Goal: Information Seeking & Learning: Learn about a topic

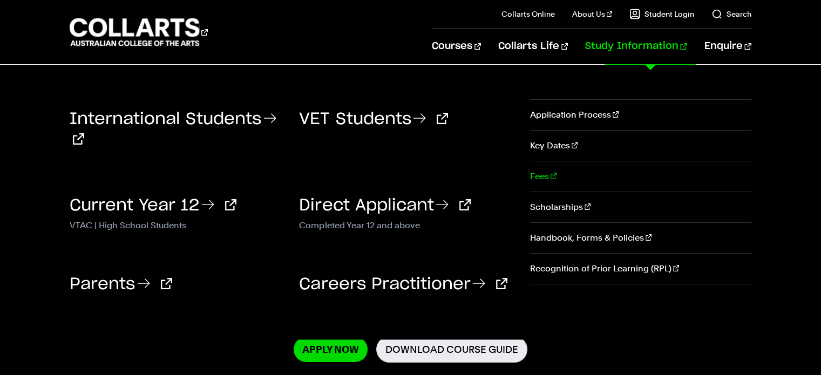
click at [570, 175] on link "Fees" at bounding box center [640, 176] width 221 height 30
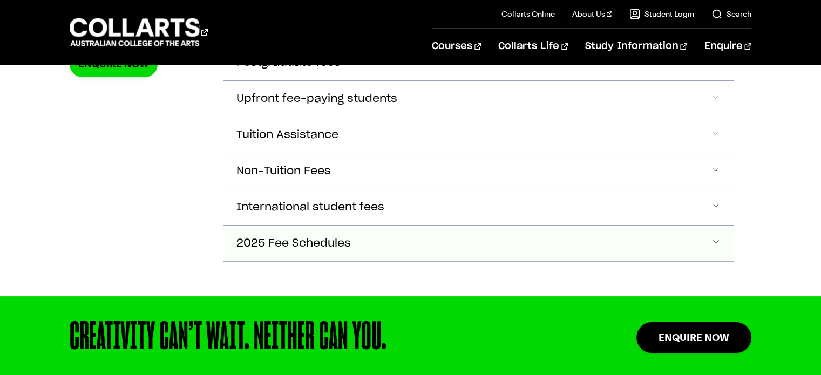
click at [335, 244] on span "2025 Fee Schedules" at bounding box center [294, 244] width 114 height 12
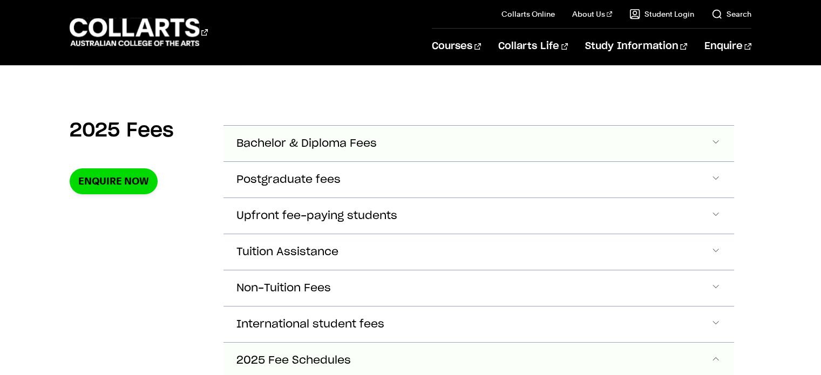
click at [319, 140] on span "Bachelor & Diploma Fees" at bounding box center [307, 144] width 140 height 12
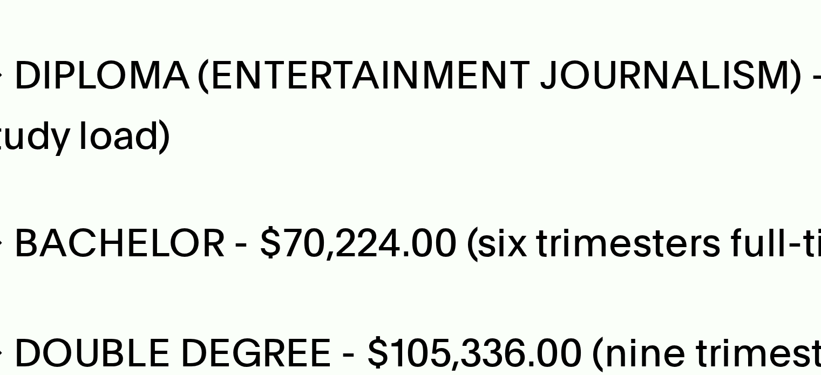
scroll to position [423, 0]
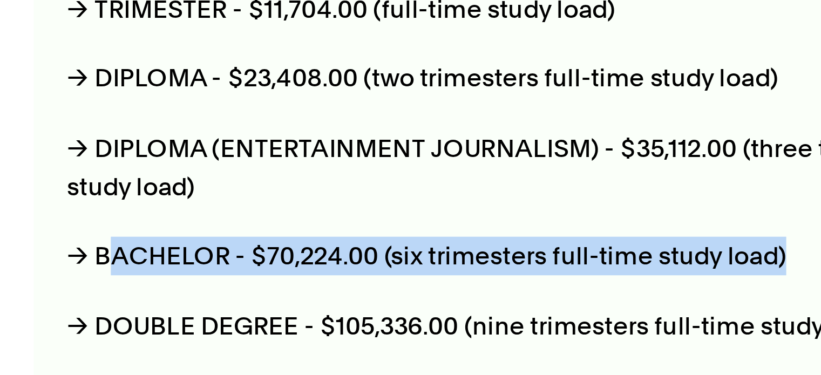
drag, startPoint x: 251, startPoint y: 273, endPoint x: 530, endPoint y: 272, distance: 279.2
click at [530, 272] on p "→ BACHELOR - $70,224.00 (six trimesters full-time study load)" at bounding box center [437, 272] width 401 height 15
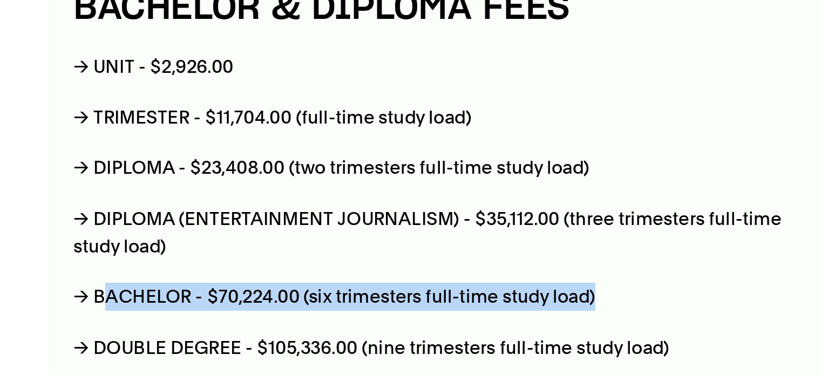
scroll to position [423, 0]
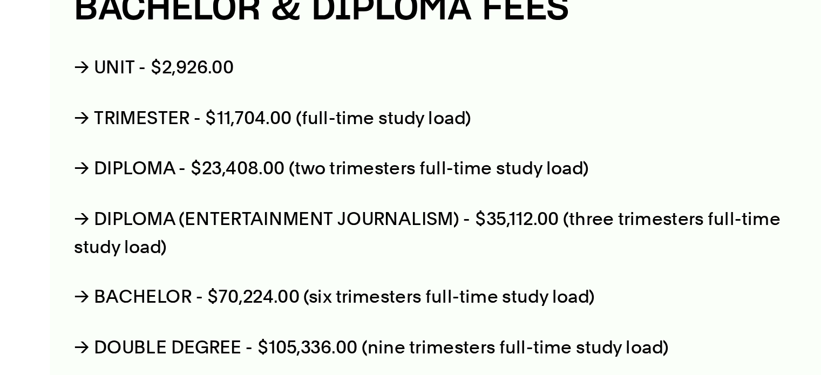
click at [428, 243] on p "→ DIPLOMA (ENTERTAINMENT JOURNALISM) - $35,112.00 (three trimesters full-time s…" at bounding box center [437, 237] width 401 height 30
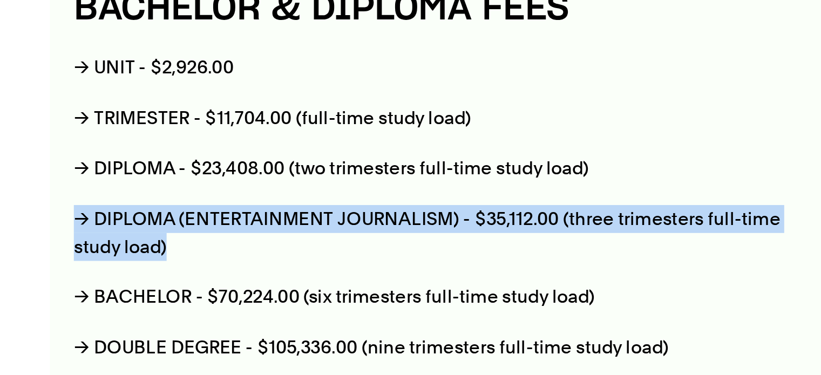
drag, startPoint x: 428, startPoint y: 244, endPoint x: 271, endPoint y: 235, distance: 157.4
click at [237, 227] on p "→ DIPLOMA (ENTERTAINMENT JOURNALISM) - $35,112.00 (three trimesters full-time s…" at bounding box center [437, 237] width 401 height 30
click at [311, 240] on p "→ DIPLOMA (ENTERTAINMENT JOURNALISM) - $35,112.00 (three trimesters full-time s…" at bounding box center [437, 237] width 401 height 30
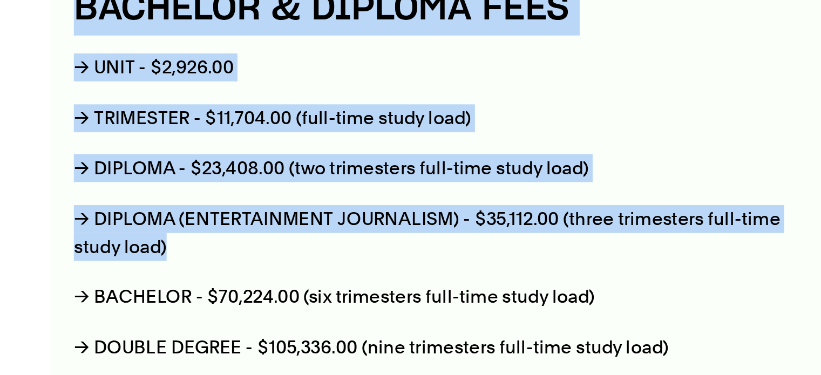
drag, startPoint x: 322, startPoint y: 249, endPoint x: 208, endPoint y: 215, distance: 119.6
click at [311, 238] on p "→ DIPLOMA (ENTERTAINMENT JOURNALISM) - $35,112.00 (three trimesters full-time s…" at bounding box center [437, 237] width 401 height 30
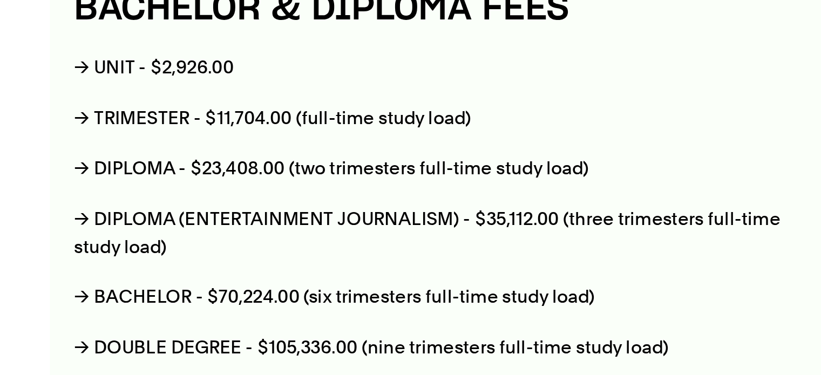
click at [244, 173] on p "→ TRIMESTER - $11,704.00 (full-time study load)" at bounding box center [437, 175] width 401 height 15
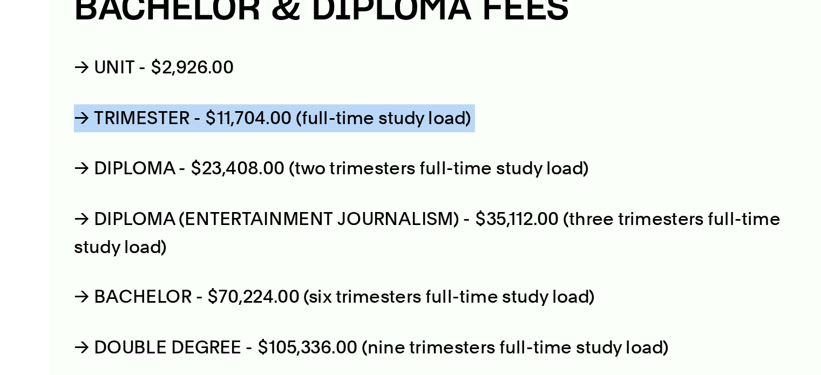
click at [244, 173] on p "→ TRIMESTER - $11,704.00 (full-time study load)" at bounding box center [437, 175] width 401 height 15
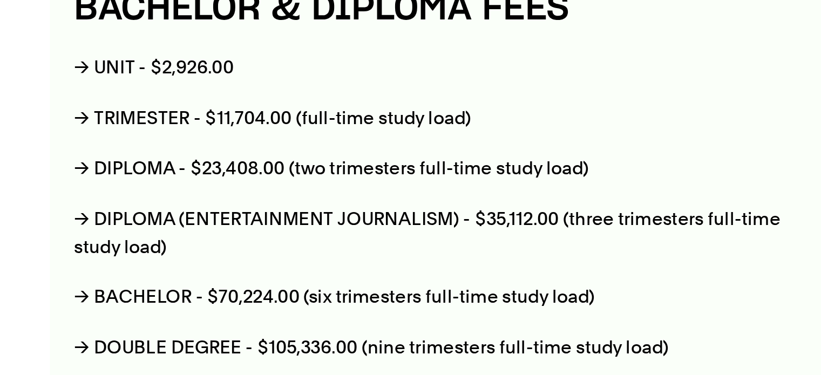
click at [261, 197] on p "→ DIPLOMA - $23,408.00 (two trimesters full-time study load)" at bounding box center [437, 202] width 401 height 15
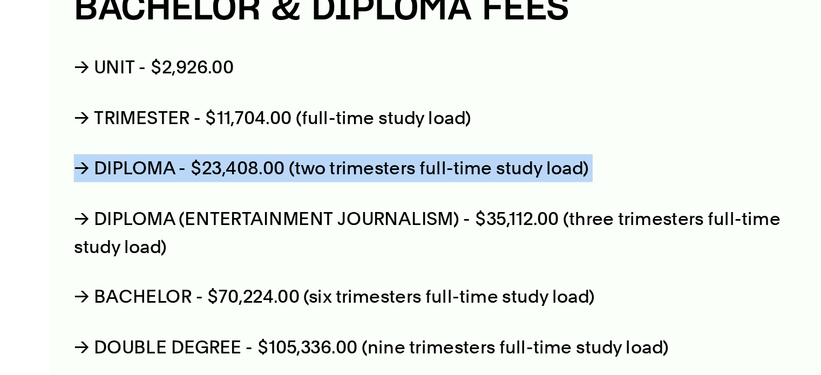
click at [261, 197] on p "→ DIPLOMA - $23,408.00 (two trimesters full-time study load)" at bounding box center [437, 202] width 401 height 15
click at [286, 206] on p "→ DIPLOMA - $23,408.00 (two trimesters full-time study load)" at bounding box center [437, 202] width 401 height 15
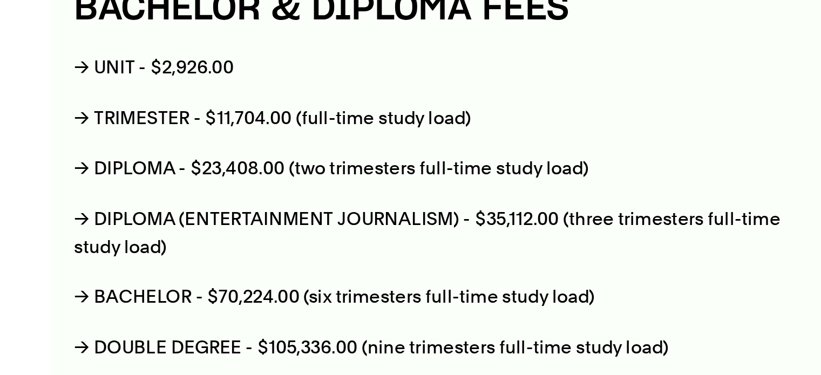
click at [285, 267] on p "→ BACHELOR - $70,224.00 (six trimesters full-time study load)" at bounding box center [437, 272] width 401 height 15
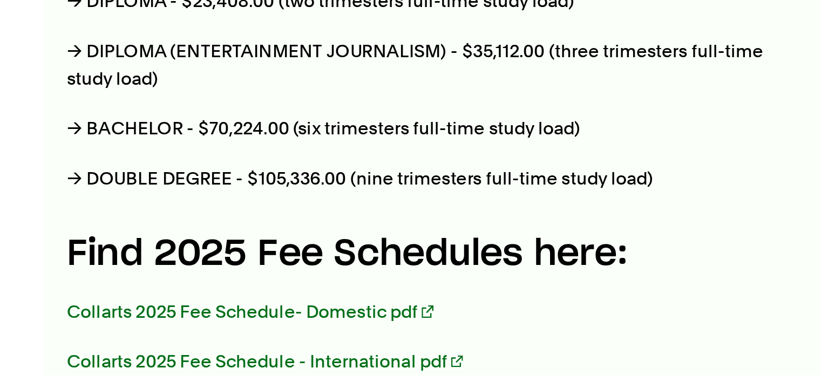
scroll to position [460, 0]
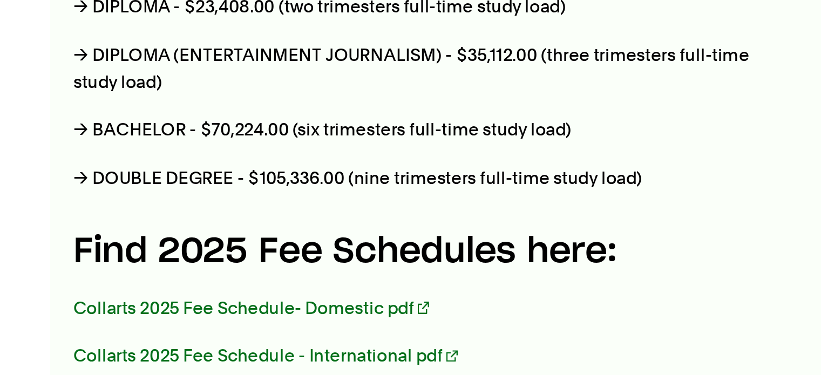
click at [227, 267] on div "BACHELOR & DIPLOMA FEES → UNIT - $2,926.00 → TRIMESTER - $11,704.00 (full-time …" at bounding box center [437, 251] width 427 height 395
drag, startPoint x: 312, startPoint y: 260, endPoint x: 491, endPoint y: 271, distance: 179.0
click at [491, 271] on div "BACHELOR & DIPLOMA FEES → UNIT - $2,926.00 → TRIMESTER - $11,704.00 (full-time …" at bounding box center [437, 251] width 427 height 395
drag, startPoint x: 336, startPoint y: 262, endPoint x: 390, endPoint y: 265, distance: 54.1
click at [390, 265] on p "→ DOUBLE DEGREE - $105,336.00 (nine trimesters full-time study load)" at bounding box center [437, 262] width 401 height 15
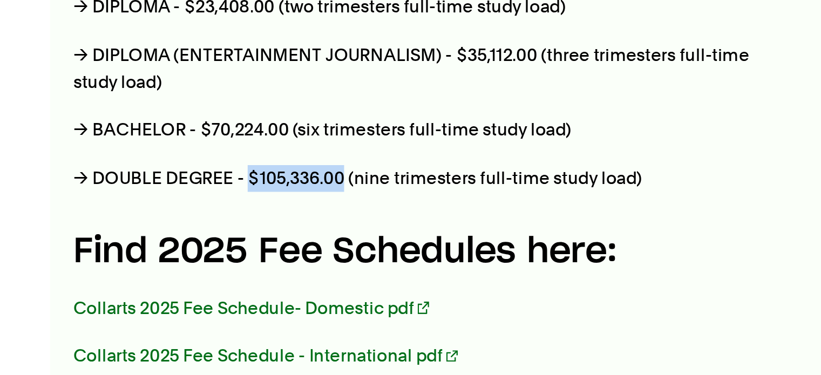
click at [336, 262] on p "→ DOUBLE DEGREE - $105,336.00 (nine trimesters full-time study load)" at bounding box center [437, 262] width 401 height 15
click at [307, 234] on p "→ BACHELOR - $70,224.00 (six trimesters full-time study load)" at bounding box center [437, 235] width 401 height 15
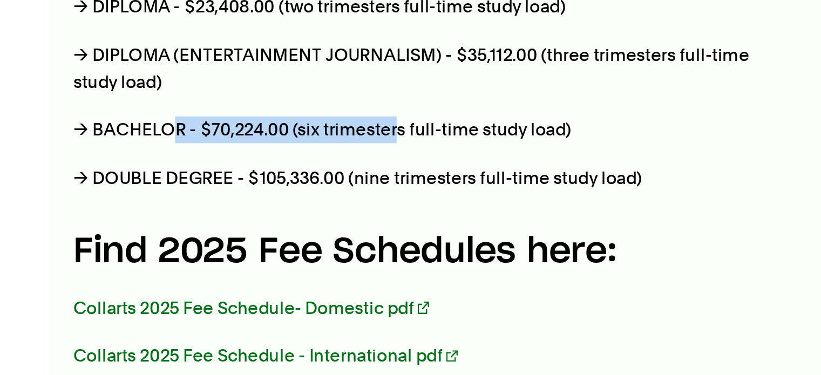
drag, startPoint x: 292, startPoint y: 234, endPoint x: 417, endPoint y: 228, distance: 124.9
click at [417, 228] on p "→ BACHELOR - $70,224.00 (six trimesters full-time study load)" at bounding box center [437, 235] width 401 height 15
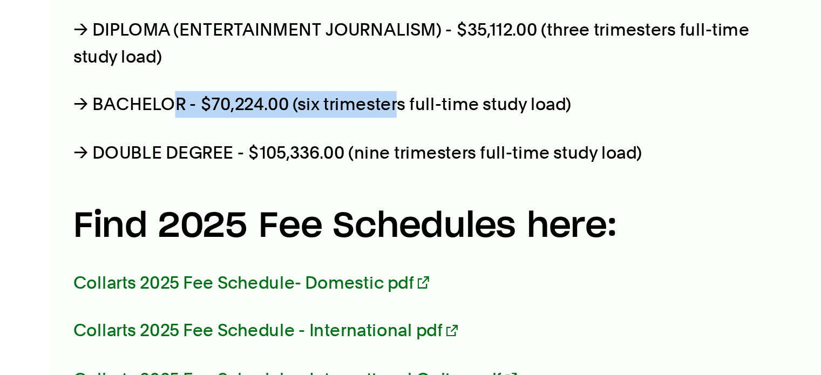
scroll to position [473, 0]
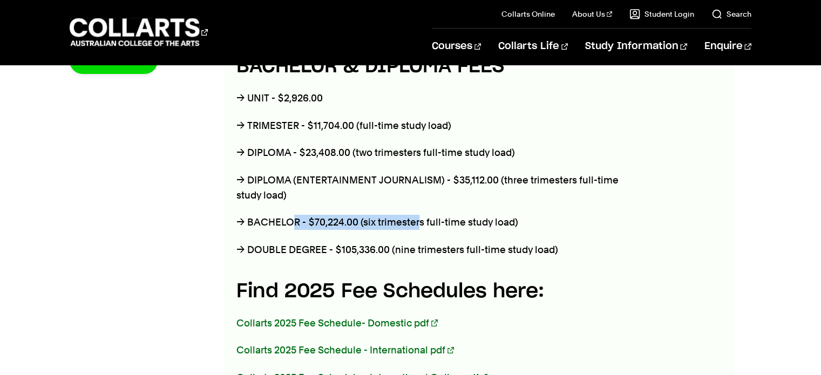
click at [346, 220] on p "→ BACHELOR - $70,224.00 (six trimesters full-time study load)" at bounding box center [437, 222] width 401 height 15
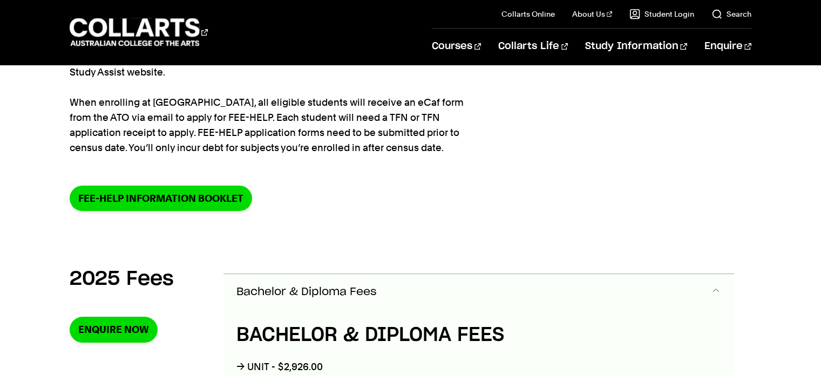
scroll to position [186, 0]
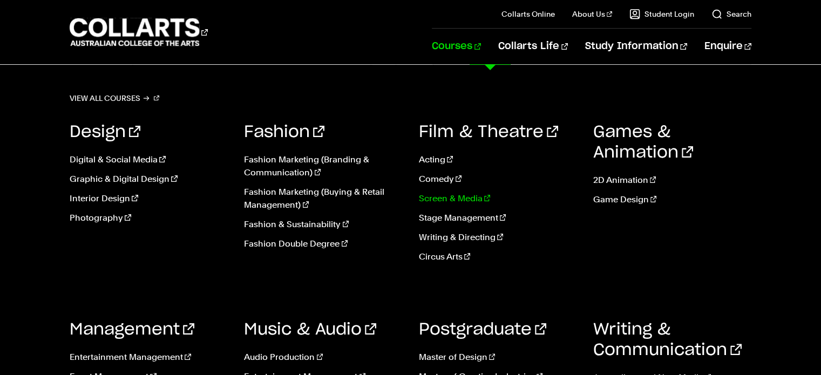
click at [449, 194] on link "Screen & Media" at bounding box center [498, 198] width 158 height 13
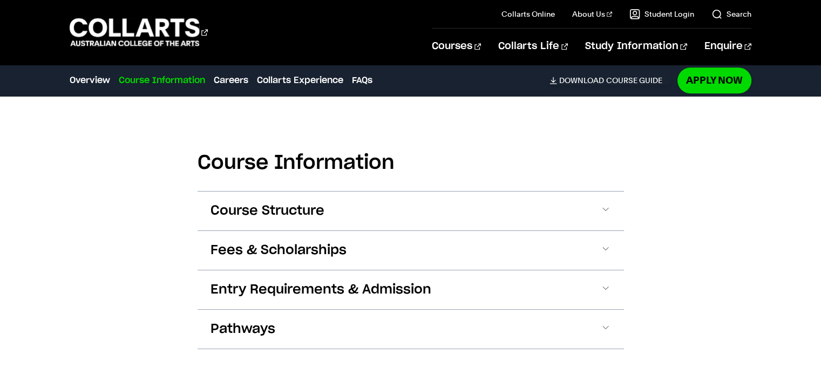
scroll to position [1020, 0]
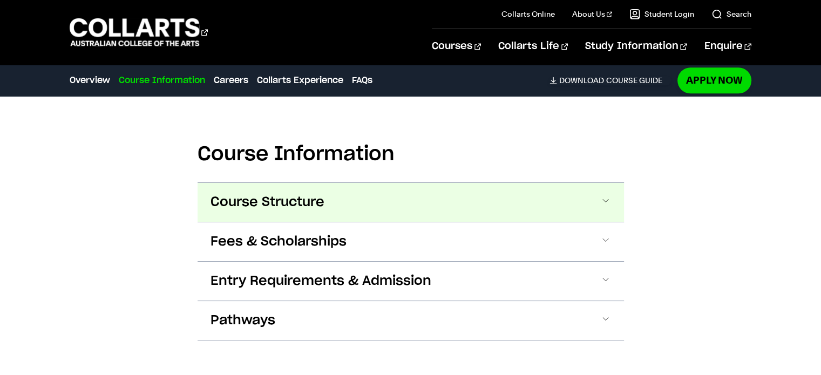
click at [286, 214] on button "Course Structure" at bounding box center [411, 202] width 427 height 39
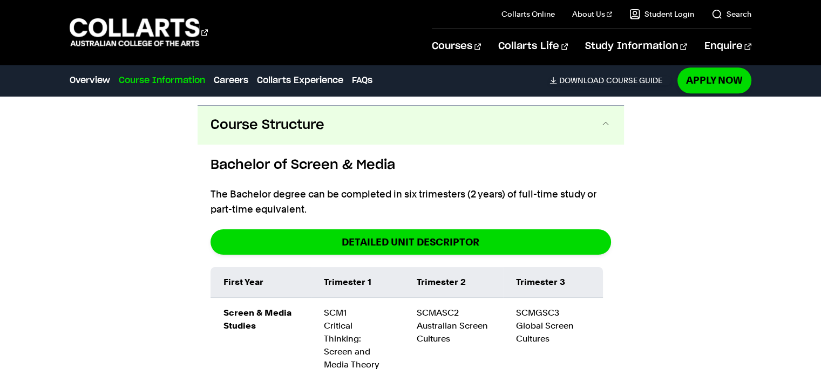
scroll to position [1104, 0]
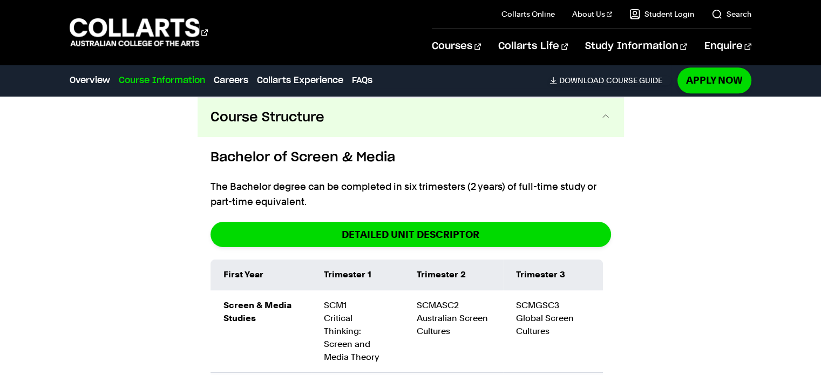
click at [300, 135] on button "Course Structure" at bounding box center [411, 117] width 427 height 39
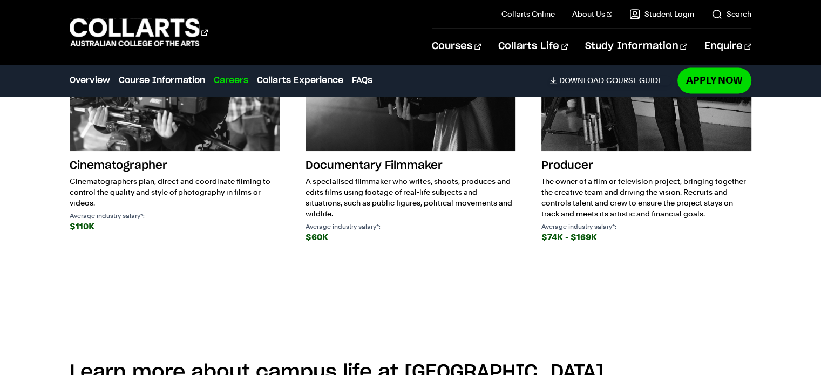
scroll to position [1763, 0]
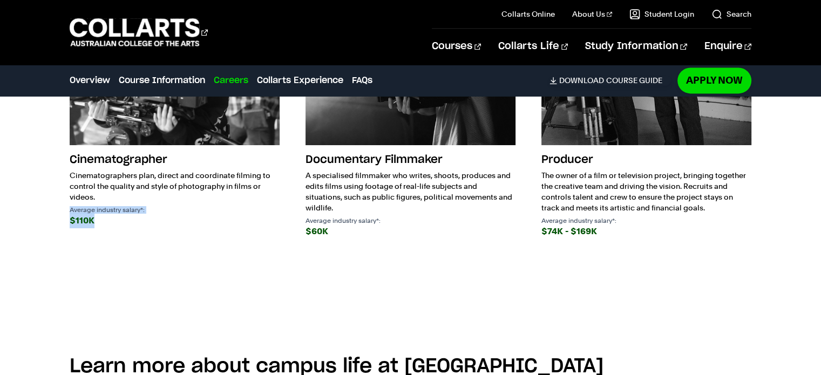
drag, startPoint x: 55, startPoint y: 207, endPoint x: 117, endPoint y: 220, distance: 63.3
click at [117, 220] on div "Future Careers At [GEOGRAPHIC_DATA], we give you the skills, knowledge and expe…" at bounding box center [410, 50] width 821 height 507
click at [33, 225] on div "Future Careers At [GEOGRAPHIC_DATA], we give you the skills, knowledge and expe…" at bounding box center [410, 50] width 821 height 507
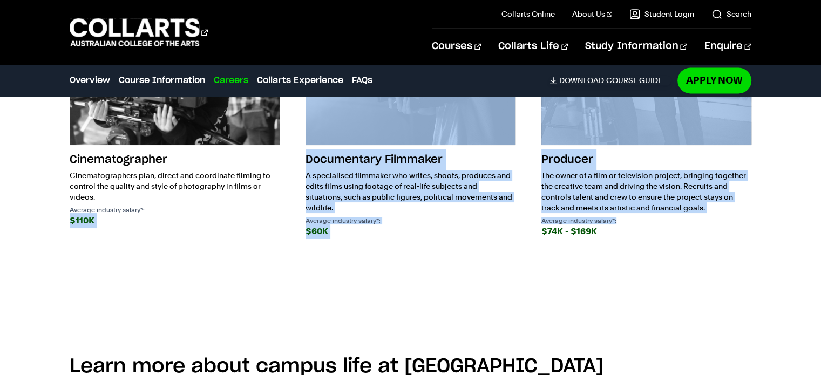
drag, startPoint x: 56, startPoint y: 228, endPoint x: 673, endPoint y: 222, distance: 616.7
click at [673, 222] on div "Future Careers At [GEOGRAPHIC_DATA], we give you the skills, knowledge and expe…" at bounding box center [410, 50] width 821 height 507
click at [654, 224] on div "$74K - $169K" at bounding box center [647, 231] width 210 height 15
drag, startPoint x: 635, startPoint y: 227, endPoint x: 51, endPoint y: 220, distance: 583.8
click at [51, 220] on div "Future Careers At [GEOGRAPHIC_DATA], we give you the skills, knowledge and expe…" at bounding box center [410, 50] width 821 height 507
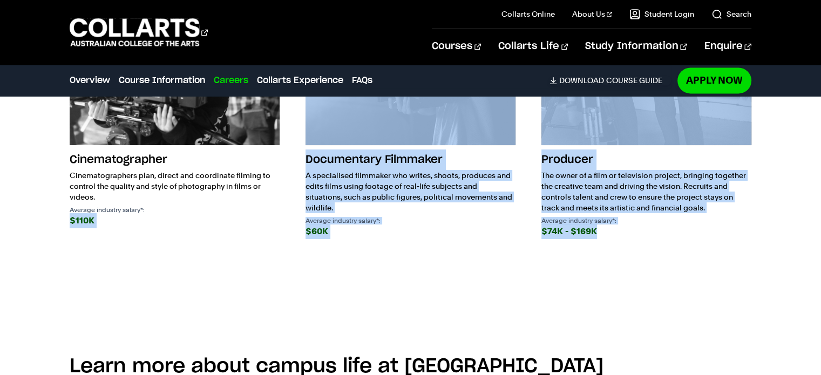
click at [51, 220] on div "Future Careers At [GEOGRAPHIC_DATA], we give you the skills, knowledge and expe…" at bounding box center [410, 50] width 821 height 507
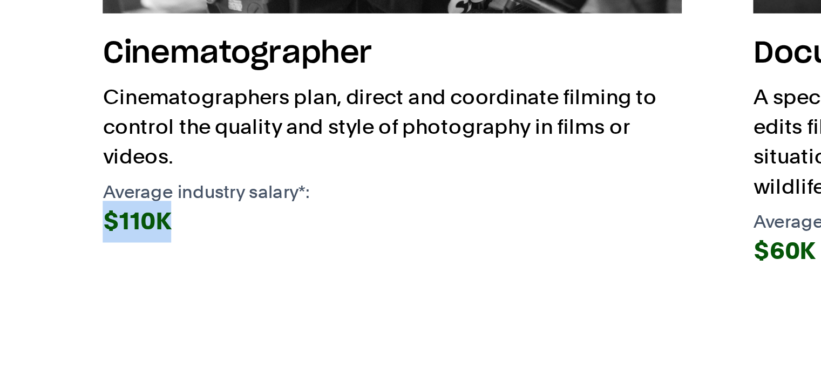
drag, startPoint x: 115, startPoint y: 218, endPoint x: 32, endPoint y: 215, distance: 82.7
click at [32, 215] on div "Future Careers At [GEOGRAPHIC_DATA], we give you the skills, knowledge and expe…" at bounding box center [410, 50] width 821 height 507
click at [137, 220] on div "$110K" at bounding box center [175, 220] width 210 height 15
drag, startPoint x: 149, startPoint y: 223, endPoint x: 38, endPoint y: 224, distance: 110.7
click at [38, 224] on div "Future Careers At Collarts, we give you the skills, knowledge and experience yo…" at bounding box center [410, 50] width 821 height 507
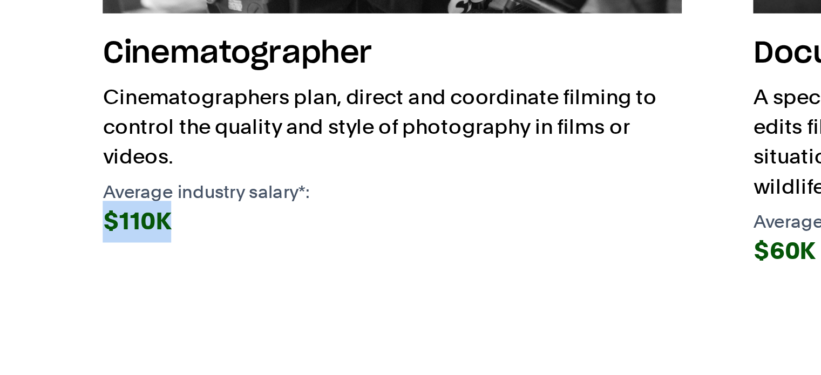
click at [160, 227] on div "$110K" at bounding box center [175, 220] width 210 height 15
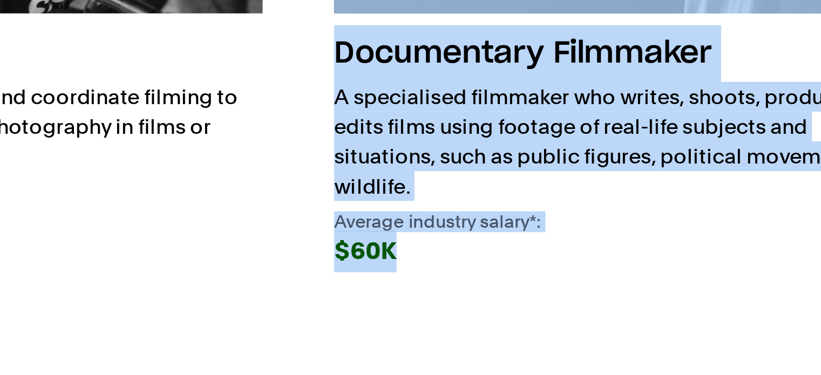
drag, startPoint x: 389, startPoint y: 221, endPoint x: 259, endPoint y: 233, distance: 131.2
click at [259, 233] on div "Cinematographer Cinematographers plan, direct and coordinate filming to control…" at bounding box center [411, 98] width 682 height 326
click at [373, 231] on div "Documentary Filmmaker A specialised filmmaker who writes, shoots, produces and …" at bounding box center [411, 87] width 210 height 304
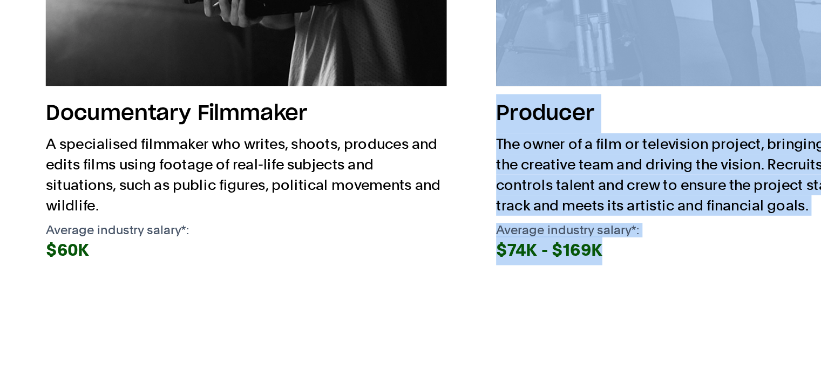
drag, startPoint x: 613, startPoint y: 235, endPoint x: 522, endPoint y: 228, distance: 91.6
click at [522, 228] on div "Cinematographer Cinematographers plan, direct and coordinate filming to control…" at bounding box center [411, 98] width 682 height 326
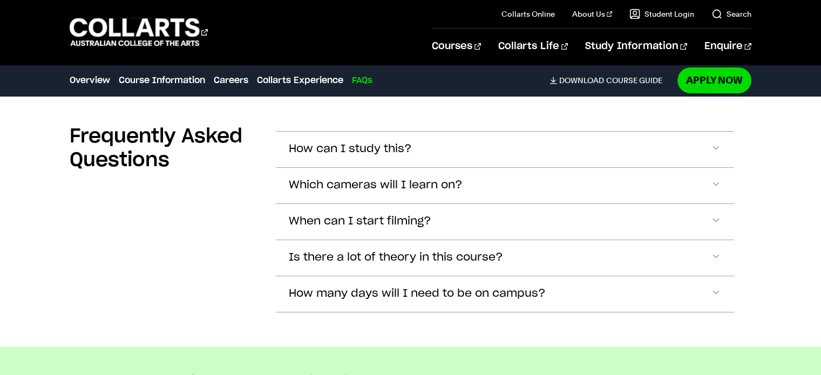
scroll to position [3900, 0]
click at [356, 186] on span "Which cameras will I learn on?" at bounding box center [376, 185] width 174 height 12
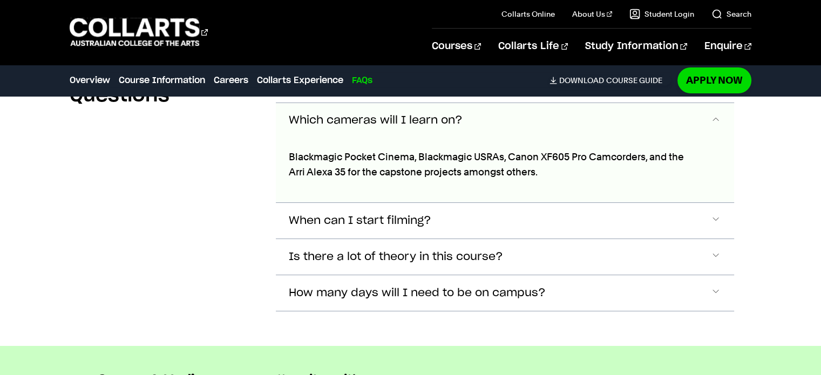
scroll to position [3968, 0]
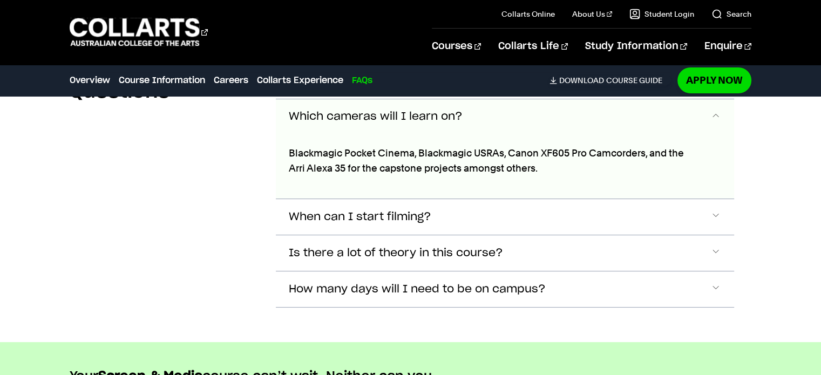
click at [338, 122] on button "Which cameras will I learn on?" at bounding box center [505, 117] width 458 height 36
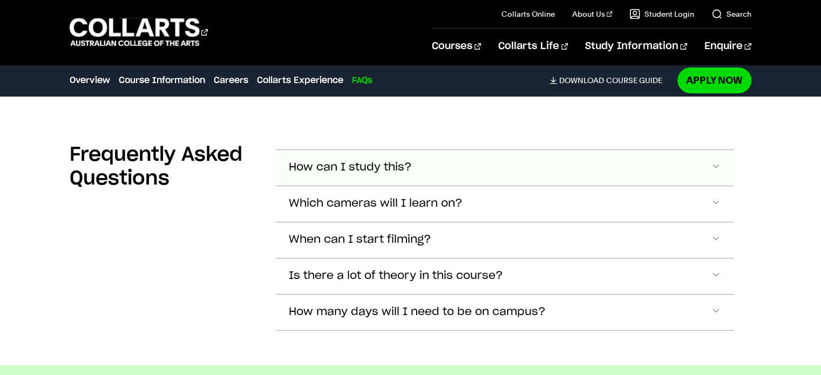
click at [379, 172] on span "How can I study this?" at bounding box center [350, 167] width 123 height 12
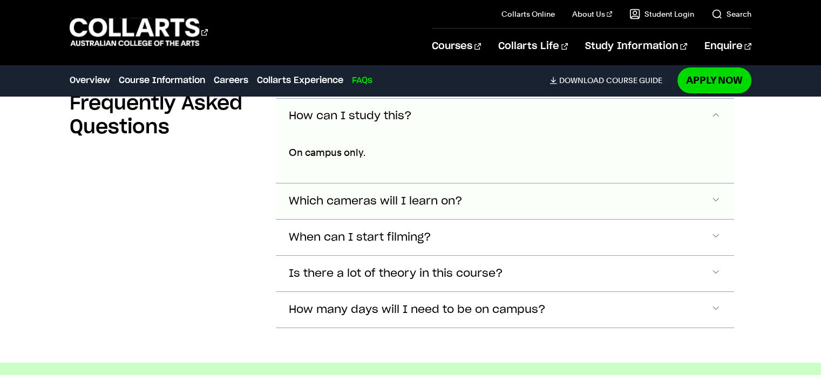
click at [361, 205] on span "Which cameras will I learn on?" at bounding box center [376, 201] width 174 height 12
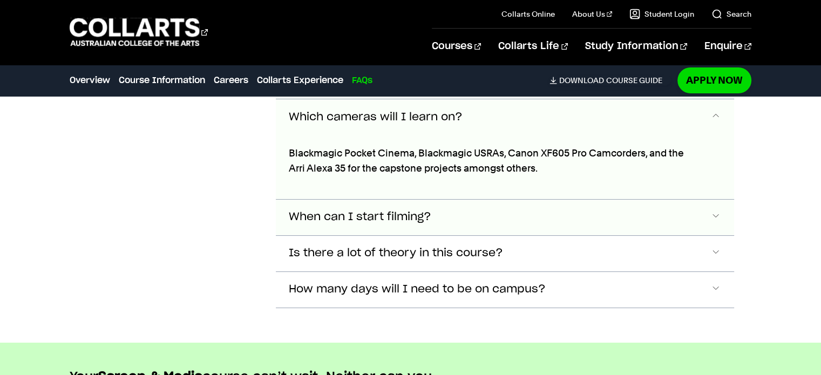
click at [361, 201] on button "When can I start filming?" at bounding box center [505, 218] width 458 height 36
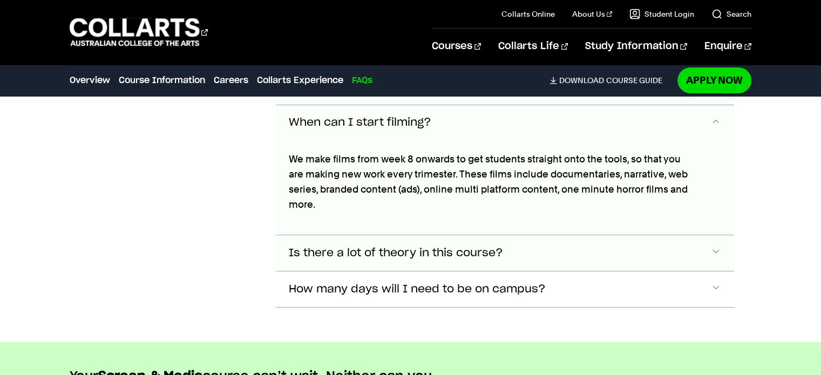
scroll to position [4116, 0]
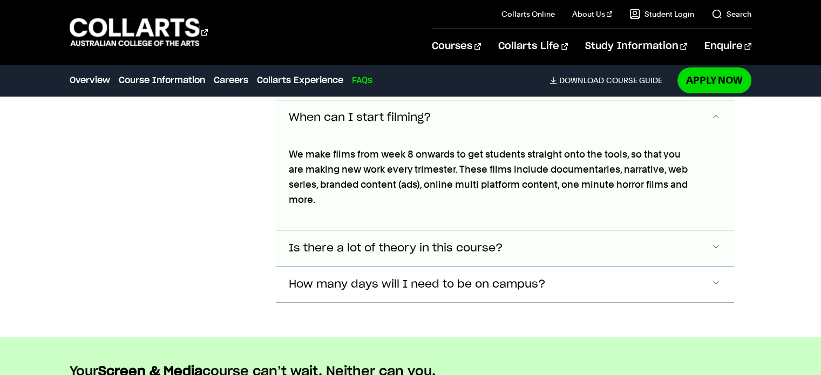
click at [378, 236] on button "Is there a lot of theory in this course?" at bounding box center [505, 249] width 458 height 36
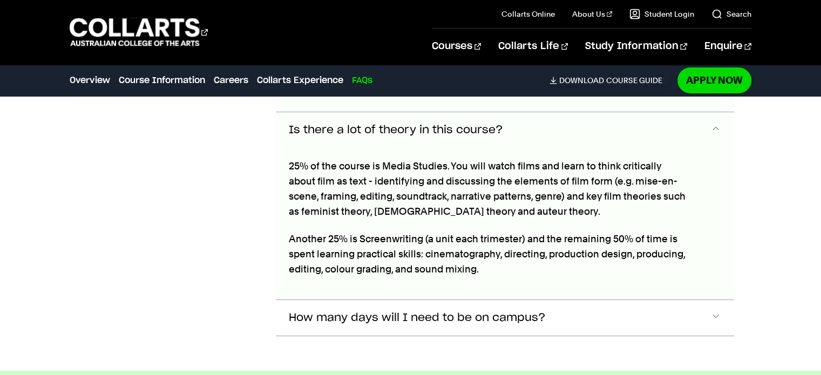
scroll to position [4245, 0]
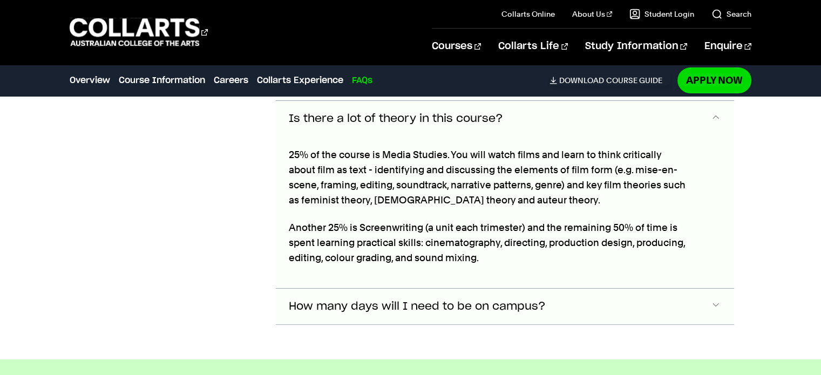
click at [369, 301] on span "How many days will I need to be on campus?" at bounding box center [417, 307] width 257 height 12
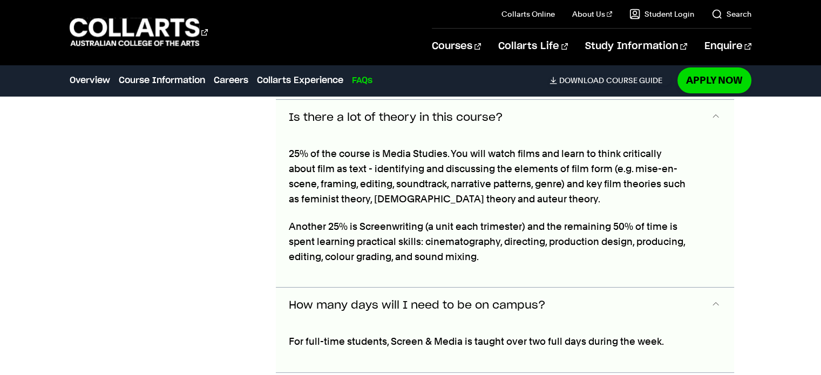
scroll to position [4246, 0]
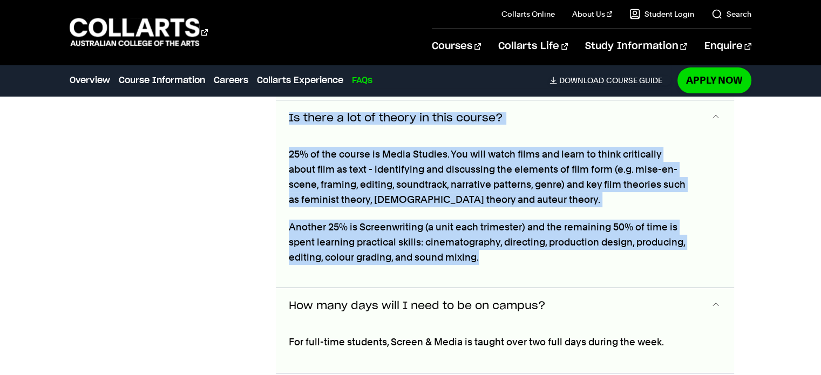
drag, startPoint x: 479, startPoint y: 254, endPoint x: 253, endPoint y: 164, distance: 243.3
click at [253, 164] on section "Frequently Asked Questions How can I study this? On campus only. Which cameras …" at bounding box center [411, 82] width 682 height 652
click at [257, 156] on div "Frequently Asked Questions" at bounding box center [164, 74] width 189 height 600
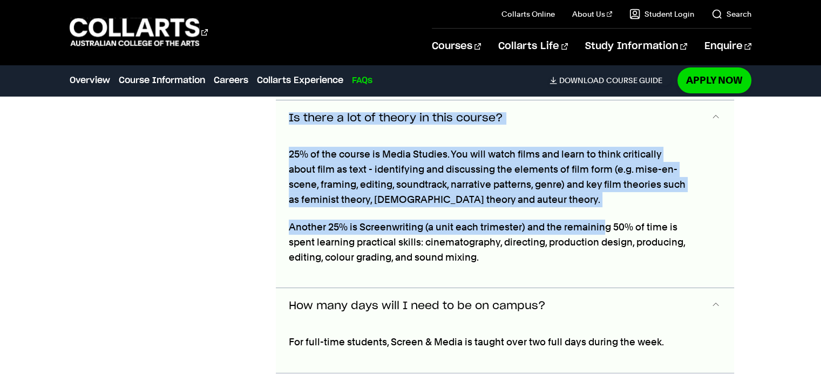
drag, startPoint x: 255, startPoint y: 138, endPoint x: 603, endPoint y: 213, distance: 355.4
click at [603, 213] on section "Frequently Asked Questions How can I study this? On campus only. Which cameras …" at bounding box center [411, 82] width 682 height 652
click at [603, 213] on div "25% of the course is Media Studies. You will watch films and learn to think cri…" at bounding box center [489, 212] width 427 height 152
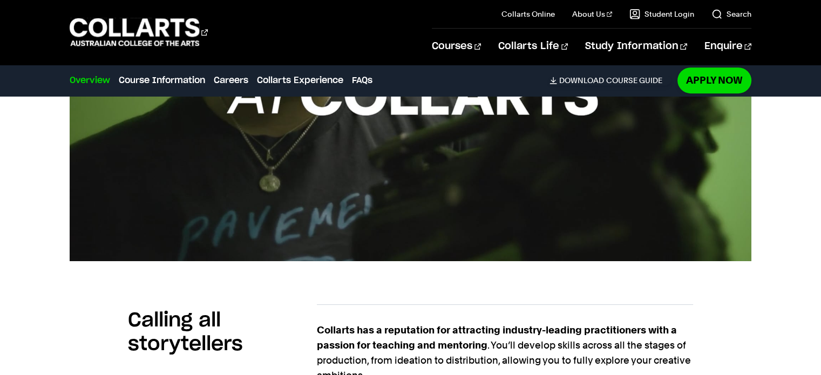
scroll to position [0, 0]
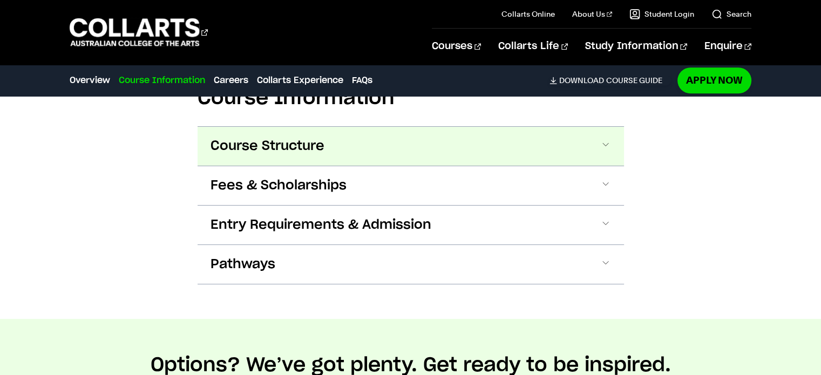
click at [362, 142] on button "Course Structure" at bounding box center [411, 146] width 427 height 39
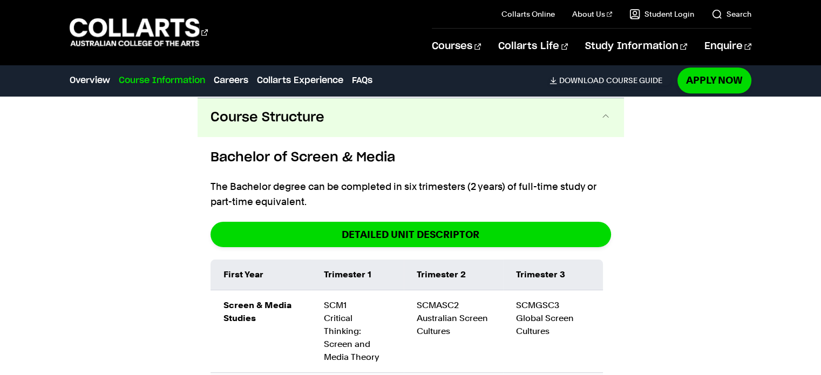
scroll to position [1224, 0]
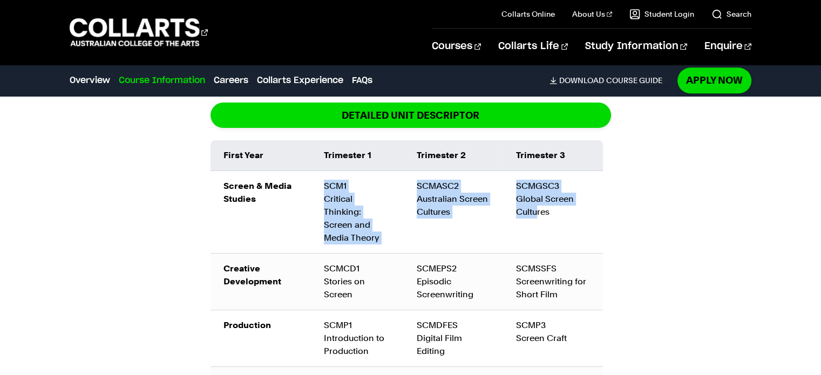
drag, startPoint x: 318, startPoint y: 185, endPoint x: 538, endPoint y: 214, distance: 222.3
click at [538, 214] on tr "Screen & Media Studies SCM1 Critical Thinking: Screen and Media Theory SCMASC2 …" at bounding box center [407, 212] width 393 height 83
click at [357, 227] on td "SCM1 Critical Thinking: Screen and Media Theory" at bounding box center [357, 212] width 93 height 83
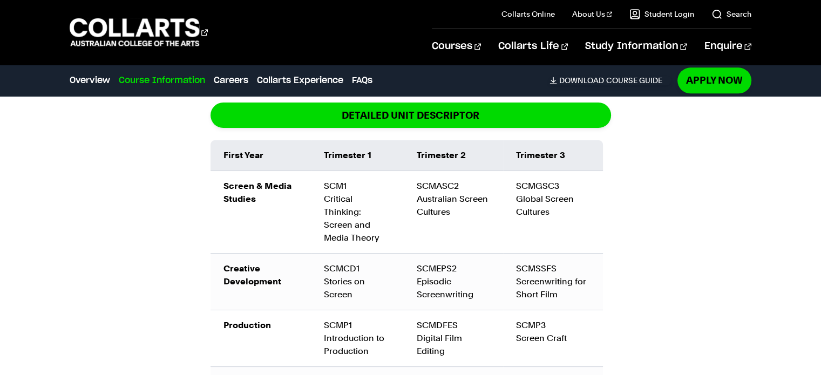
scroll to position [1307, 0]
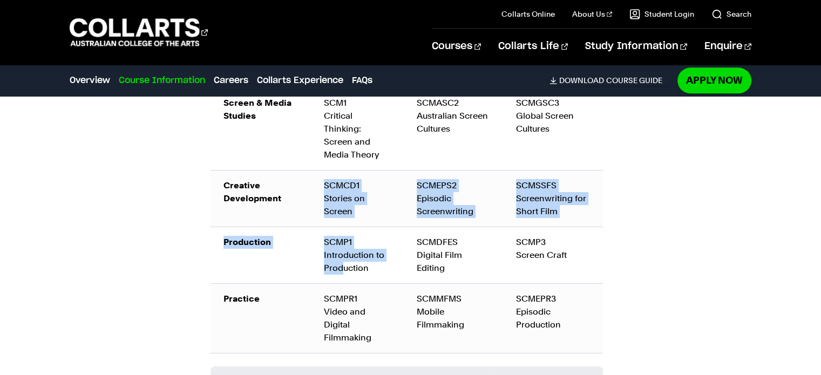
drag, startPoint x: 313, startPoint y: 161, endPoint x: 342, endPoint y: 265, distance: 107.0
click at [342, 265] on tbody "Screen & Media Studies SCM1 Critical Thinking: Screen and Media Theory SCMASC2 …" at bounding box center [407, 220] width 393 height 266
click at [342, 265] on td "SCMP1 Introduction to Production" at bounding box center [357, 255] width 93 height 57
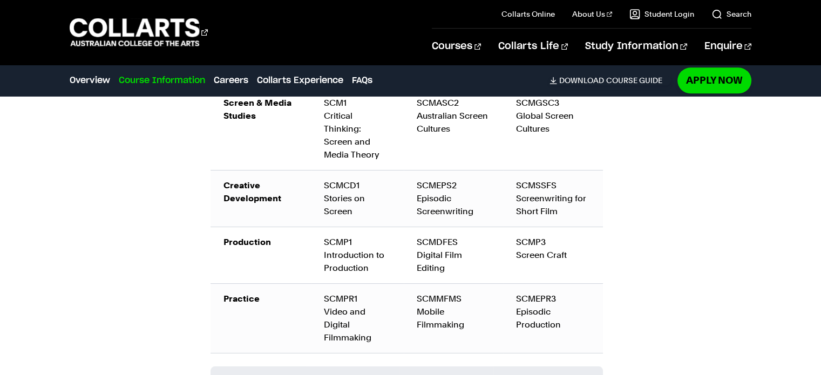
click at [374, 311] on div "SCMPR1 Video and Digital Filmmaking" at bounding box center [357, 319] width 67 height 52
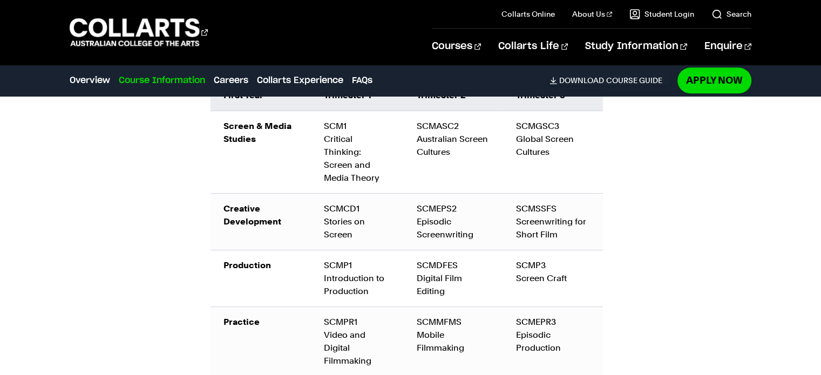
scroll to position [1279, 0]
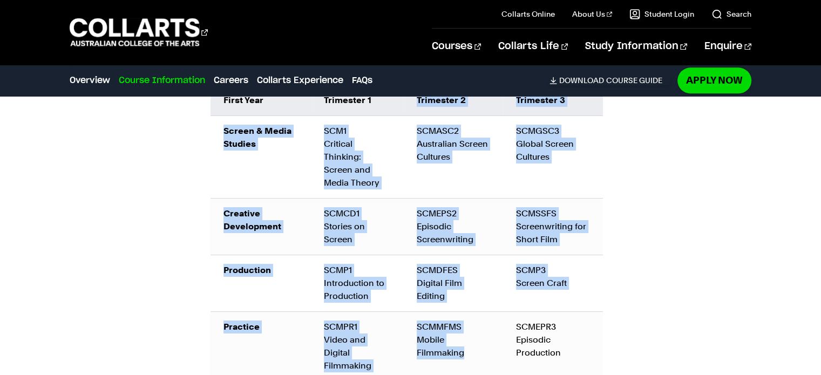
drag, startPoint x: 471, startPoint y: 341, endPoint x: 416, endPoint y: 113, distance: 235.0
click at [416, 113] on table "First Year Trimester 1 Trimester 2 Trimester 3 Screen & Media Studies SCM1 Crit…" at bounding box center [407, 233] width 393 height 296
click at [489, 232] on div "SCMEPS2 Episodic Screenwriting" at bounding box center [453, 226] width 73 height 39
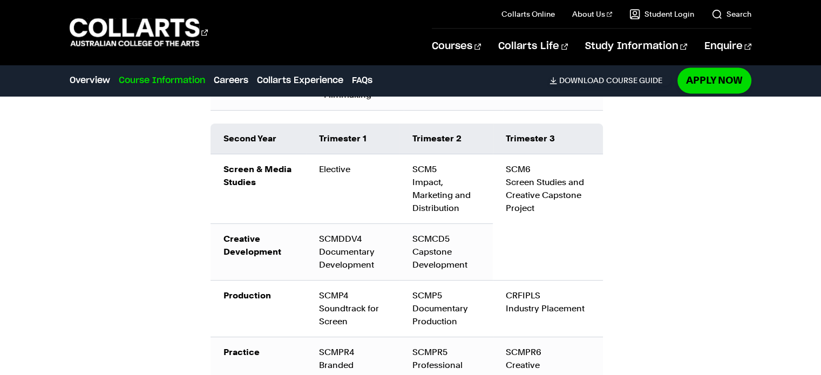
scroll to position [1554, 0]
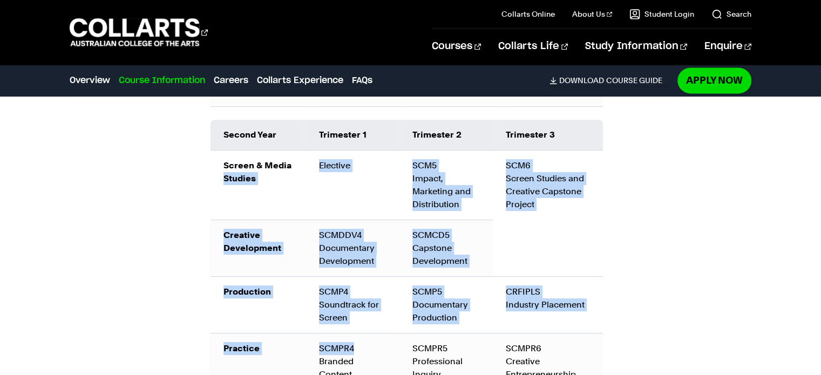
drag, startPoint x: 291, startPoint y: 140, endPoint x: 354, endPoint y: 334, distance: 204.4
click at [354, 334] on tbody "Screen & Media Studies Elective SCM5 Impact, Marketing and Distribution SCM6 Sc…" at bounding box center [407, 270] width 393 height 240
click at [354, 334] on td "SCMPR4 Branded Content" at bounding box center [352, 361] width 93 height 57
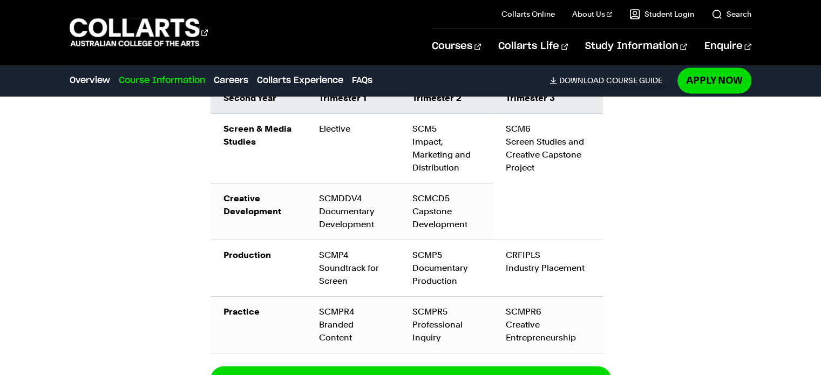
scroll to position [1591, 0]
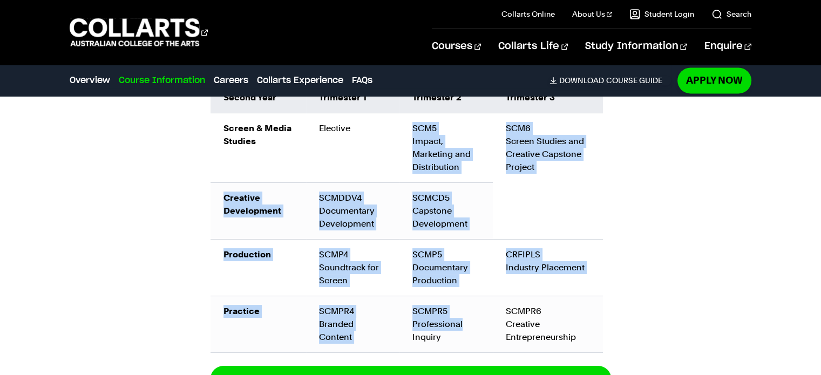
drag, startPoint x: 408, startPoint y: 118, endPoint x: 465, endPoint y: 310, distance: 200.6
click at [465, 310] on tbody "Screen & Media Studies Elective SCM5 Impact, Marketing and Distribution SCM6 Sc…" at bounding box center [407, 233] width 393 height 240
click at [464, 311] on td "SCMPR5 Professional Inquiry" at bounding box center [446, 324] width 93 height 57
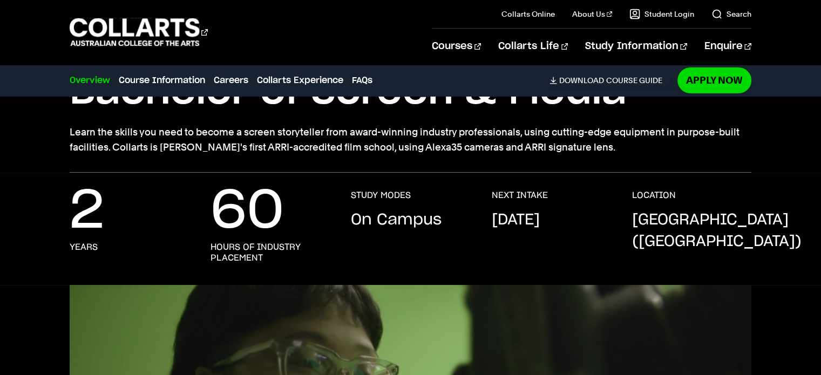
scroll to position [102, 0]
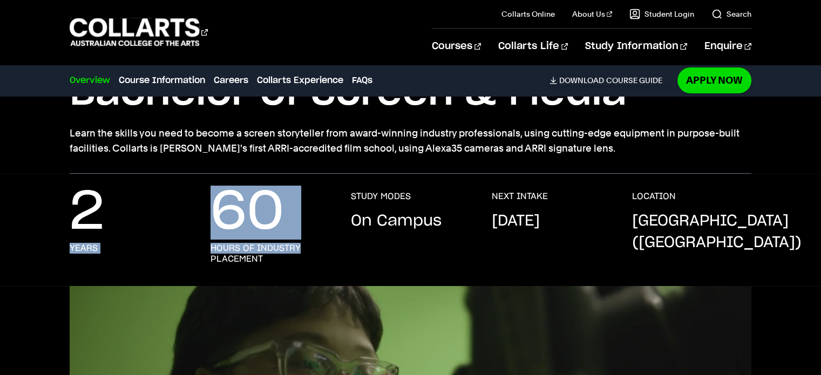
drag, startPoint x: 275, startPoint y: 246, endPoint x: 195, endPoint y: 207, distance: 88.6
click at [195, 207] on div "2 years 60 hours of industry placement STUDY MODES On Campus NEXT INTAKE Septem…" at bounding box center [411, 238] width 682 height 95
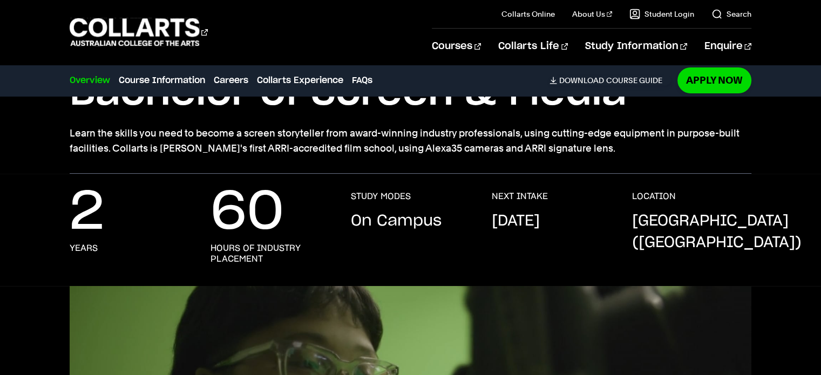
click at [288, 264] on div "2 years 60 hours of industry placement STUDY MODES On Campus NEXT INTAKE Septem…" at bounding box center [411, 238] width 682 height 95
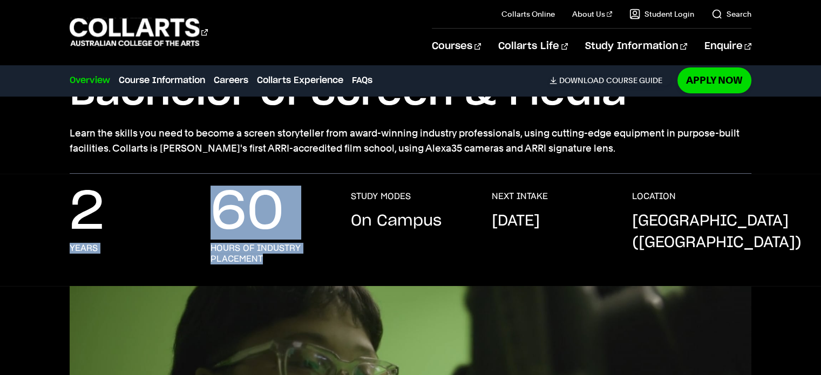
drag, startPoint x: 271, startPoint y: 258, endPoint x: 199, endPoint y: 203, distance: 90.9
click at [199, 203] on div "2 years 60 hours of industry placement STUDY MODES On Campus NEXT INTAKE Septem…" at bounding box center [411, 238] width 682 height 95
click at [229, 221] on p "60" at bounding box center [247, 212] width 73 height 43
drag, startPoint x: 208, startPoint y: 209, endPoint x: 268, endPoint y: 254, distance: 75.2
click at [268, 254] on div "2 years 60 hours of industry placement STUDY MODES On Campus NEXT INTAKE Septem…" at bounding box center [411, 238] width 682 height 95
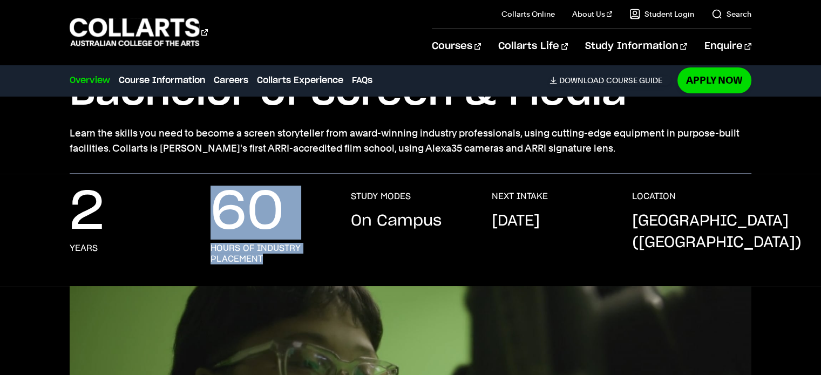
click at [268, 254] on h3 "hours of industry placement" at bounding box center [270, 254] width 119 height 22
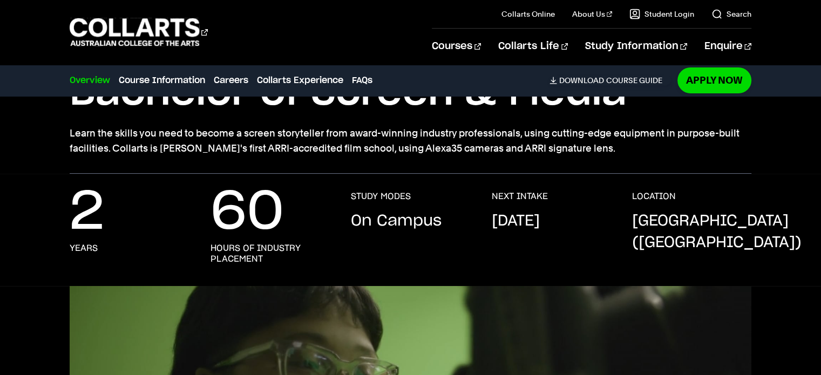
drag, startPoint x: 268, startPoint y: 254, endPoint x: 209, endPoint y: 207, distance: 75.3
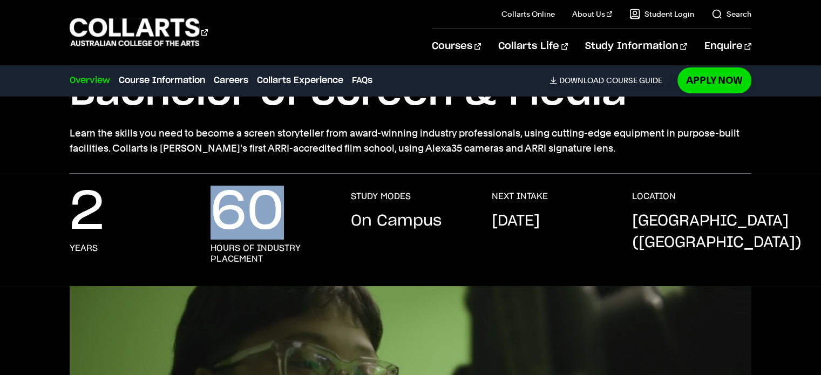
drag, startPoint x: 209, startPoint y: 207, endPoint x: 281, endPoint y: 231, distance: 75.5
click at [281, 231] on div "2 years 60 hours of industry placement STUDY MODES On Campus NEXT INTAKE Septem…" at bounding box center [411, 238] width 682 height 95
click at [281, 231] on p "60" at bounding box center [247, 212] width 73 height 43
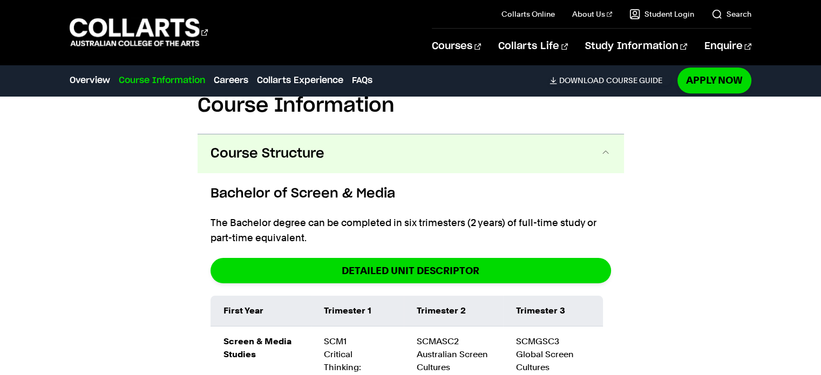
scroll to position [1069, 0]
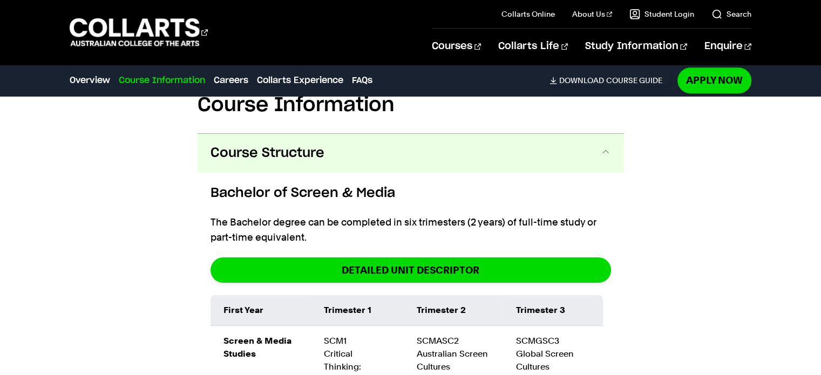
click at [298, 159] on span "Course Structure" at bounding box center [268, 153] width 114 height 17
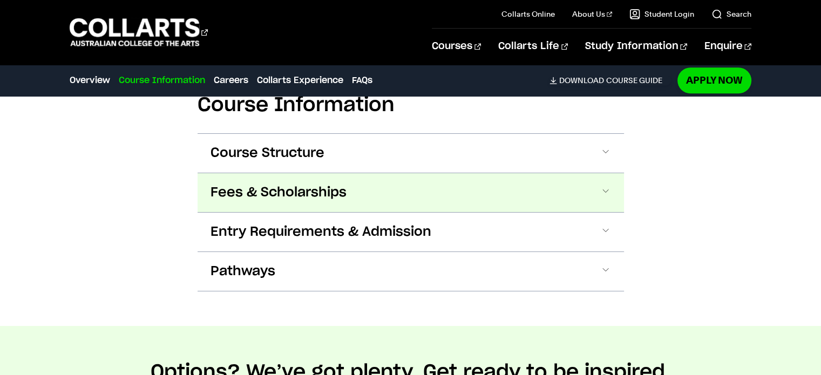
click at [279, 199] on span "Fees & Scholarships" at bounding box center [279, 192] width 136 height 17
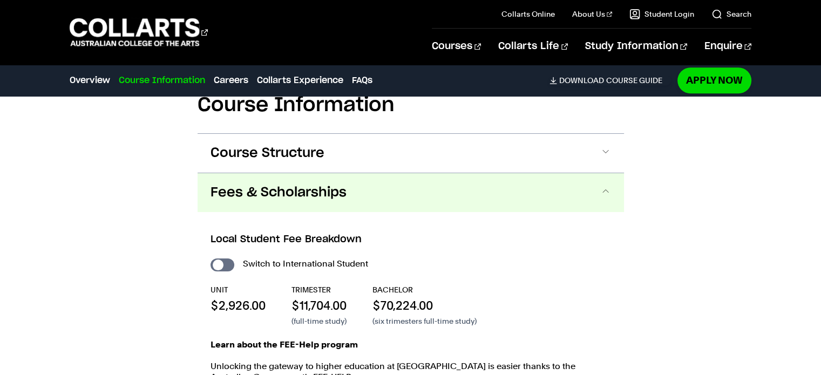
scroll to position [1144, 0]
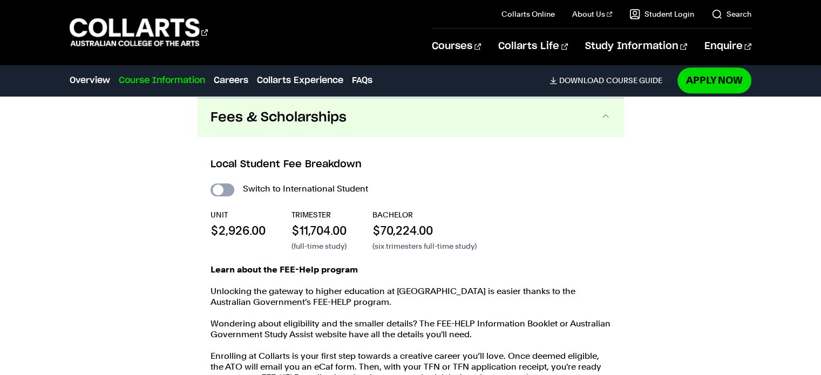
click at [225, 191] on input "International Student" at bounding box center [223, 190] width 24 height 13
checkbox input "true"
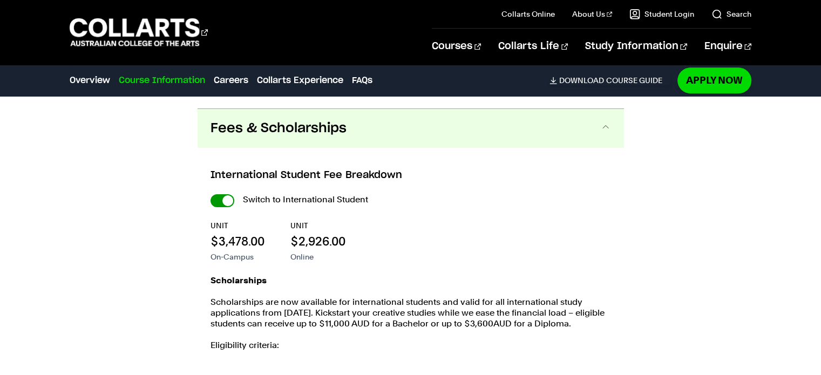
click at [225, 199] on input "International Student" at bounding box center [223, 200] width 24 height 13
checkbox input "false"
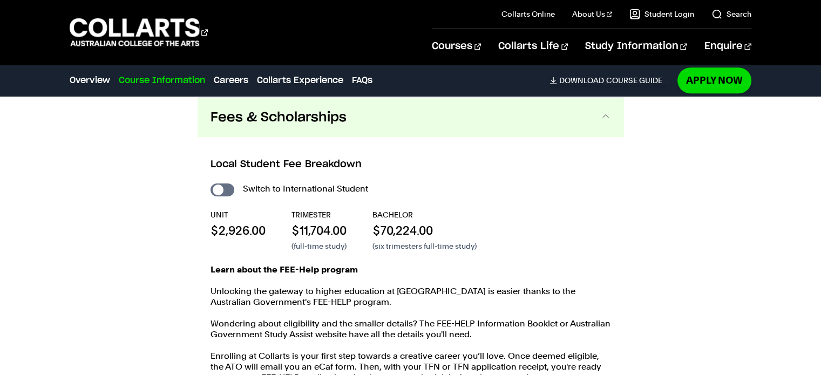
click at [225, 199] on div "Switch to International Student UNIT $2,926.00 TRIMESTER $11,704.00 (full-time …" at bounding box center [411, 298] width 401 height 234
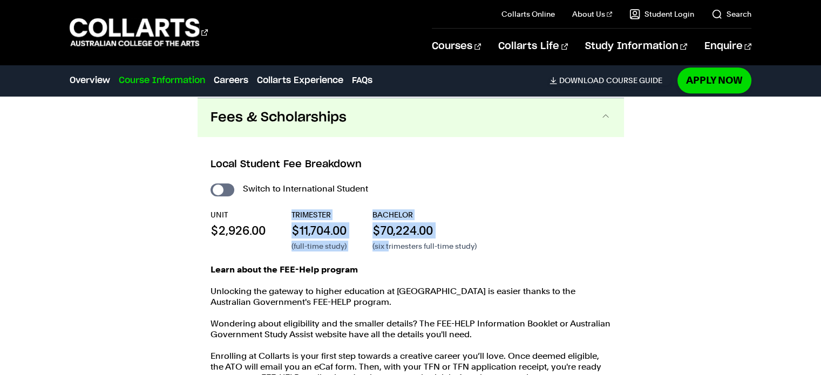
drag, startPoint x: 291, startPoint y: 213, endPoint x: 389, endPoint y: 248, distance: 104.2
click at [389, 248] on div "UNIT $2,926.00 TRIMESTER $11,704.00 (full-time study) BACHELOR $70,224.00 (six …" at bounding box center [411, 231] width 401 height 42
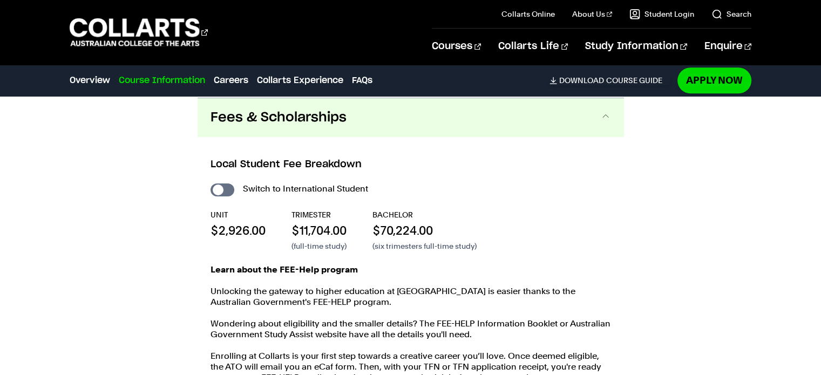
drag, startPoint x: 324, startPoint y: 259, endPoint x: 273, endPoint y: 253, distance: 51.1
click at [273, 253] on div "Switch to International Student UNIT $2,926.00 TRIMESTER $11,704.00 (full-time …" at bounding box center [411, 298] width 401 height 234
click at [364, 129] on button "Fees & Scholarships" at bounding box center [411, 117] width 427 height 39
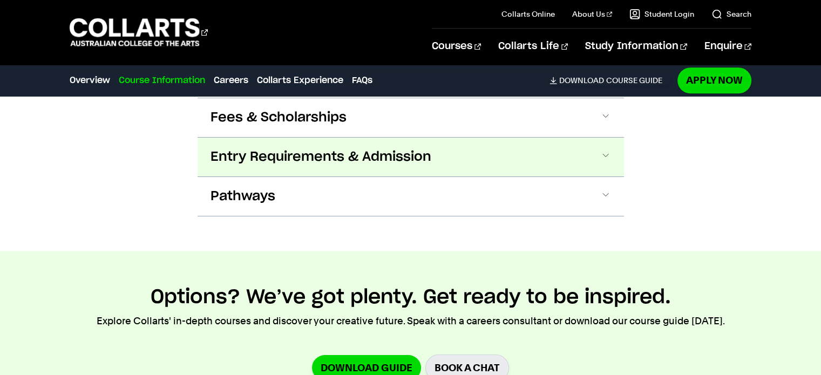
click at [350, 168] on button "Entry Requirements & Admission" at bounding box center [411, 157] width 427 height 39
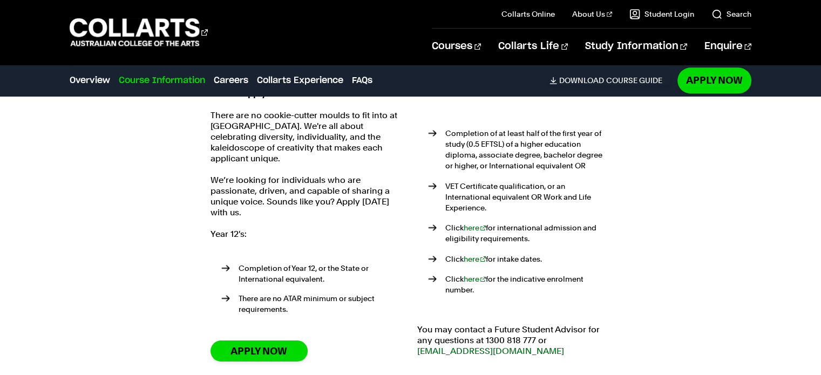
scroll to position [1258, 0]
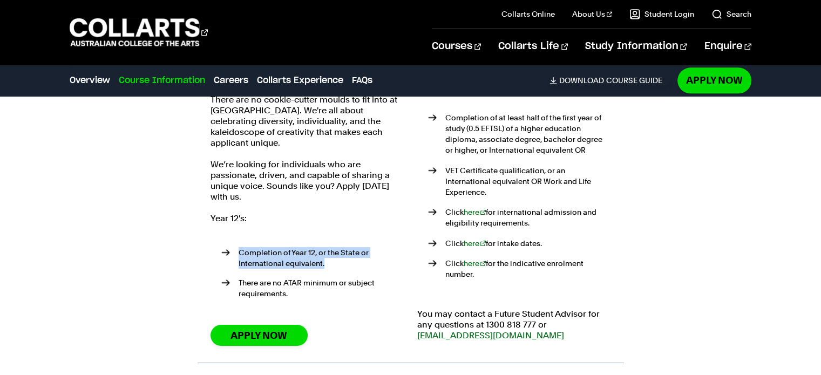
drag, startPoint x: 235, startPoint y: 239, endPoint x: 368, endPoint y: 253, distance: 133.0
click at [368, 253] on li "Completion of Year 12, or the State or International equivalent." at bounding box center [312, 258] width 183 height 22
click at [367, 254] on li "Completion of Year 12, or the State or International equivalent." at bounding box center [312, 258] width 183 height 22
drag, startPoint x: 344, startPoint y: 279, endPoint x: 266, endPoint y: 225, distance: 95.1
click at [266, 235] on ul "Completion of Year 12, or the State or International equivalent. There are no A…" at bounding box center [308, 276] width 194 height 82
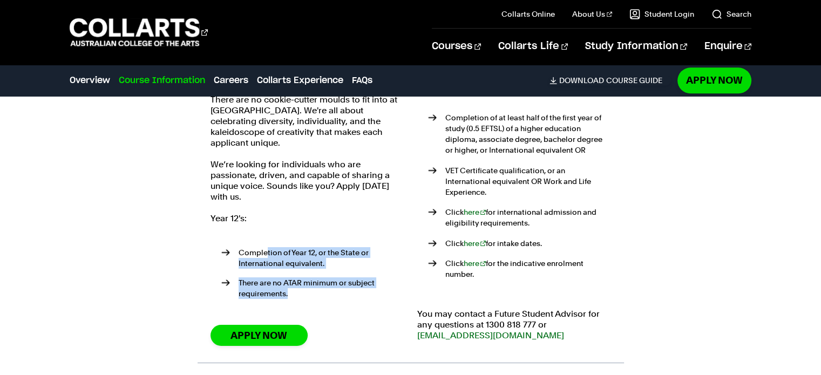
click at [336, 247] on li "Completion of Year 12, or the State or International equivalent." at bounding box center [312, 258] width 183 height 22
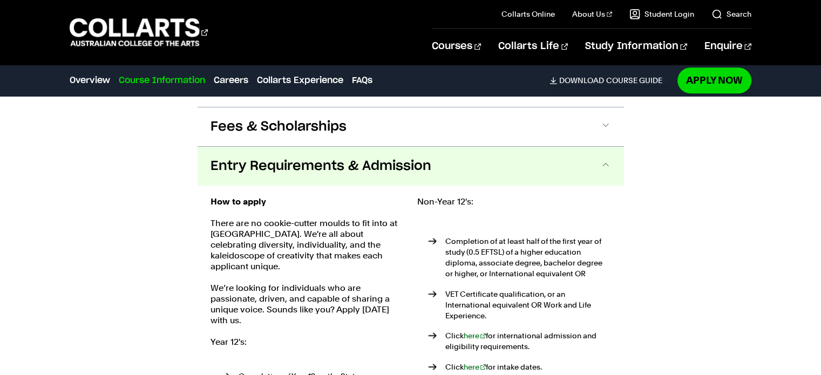
scroll to position [1136, 0]
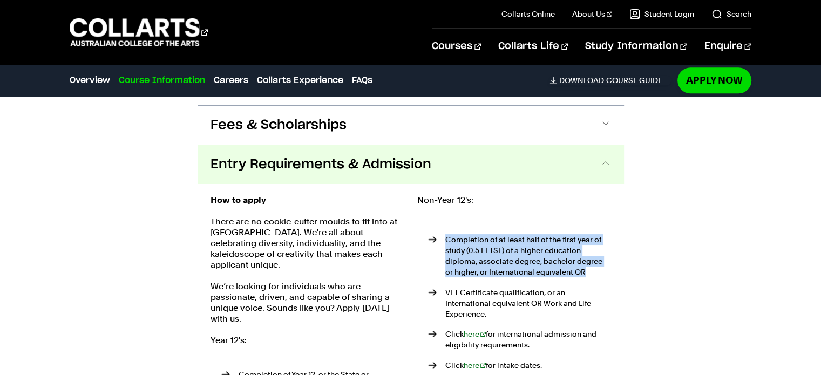
drag, startPoint x: 434, startPoint y: 235, endPoint x: 601, endPoint y: 272, distance: 170.3
click at [601, 272] on li "Completion of at least half of the first year of study (0.5 EFTSL) of a higher …" at bounding box center [519, 255] width 183 height 43
click at [601, 272] on p "Completion of at least half of the first year of study (0.5 EFTSL) of a higher …" at bounding box center [529, 255] width 166 height 43
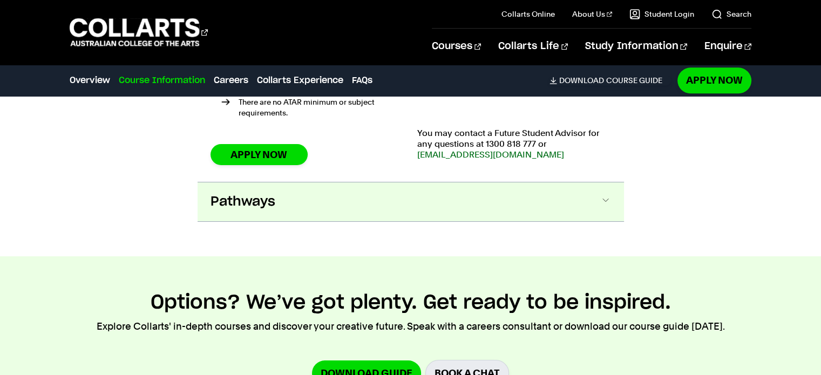
click at [450, 200] on button "Pathways" at bounding box center [411, 202] width 427 height 39
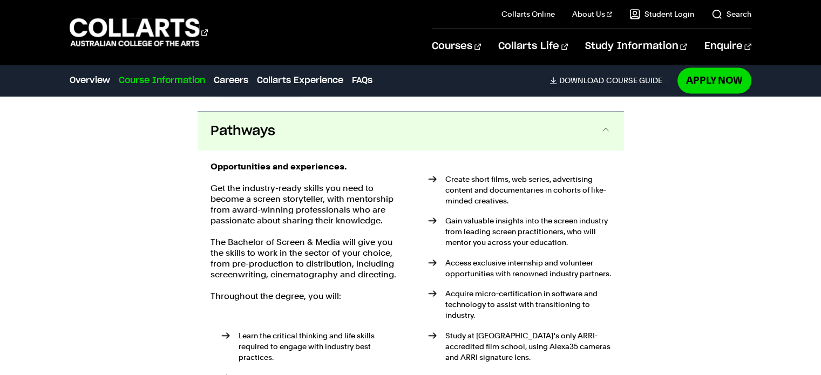
scroll to position [1513, 0]
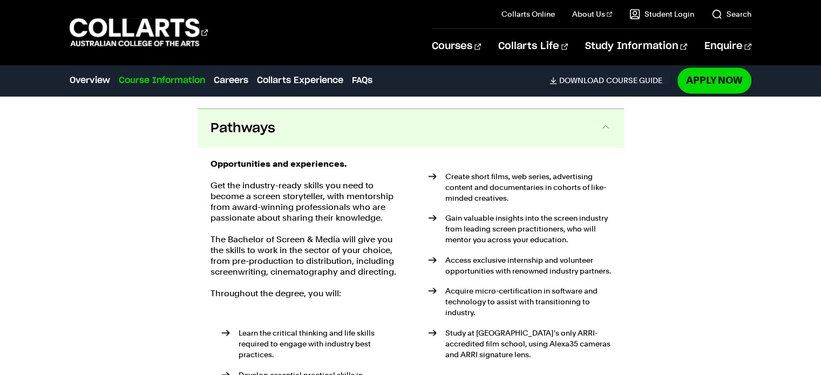
click at [455, 118] on button "Pathways" at bounding box center [411, 128] width 427 height 39
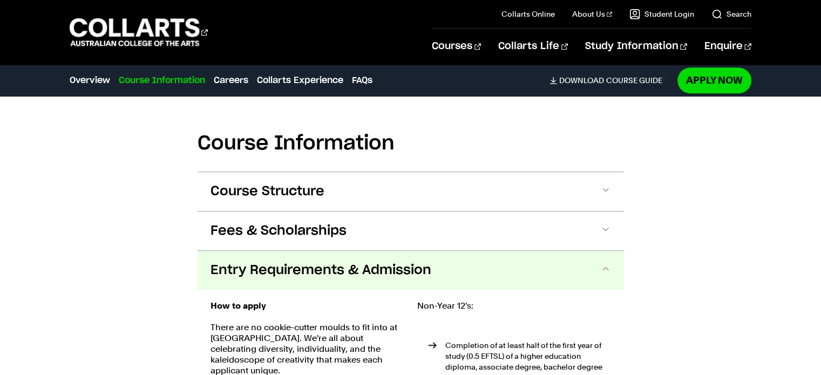
scroll to position [1025, 0]
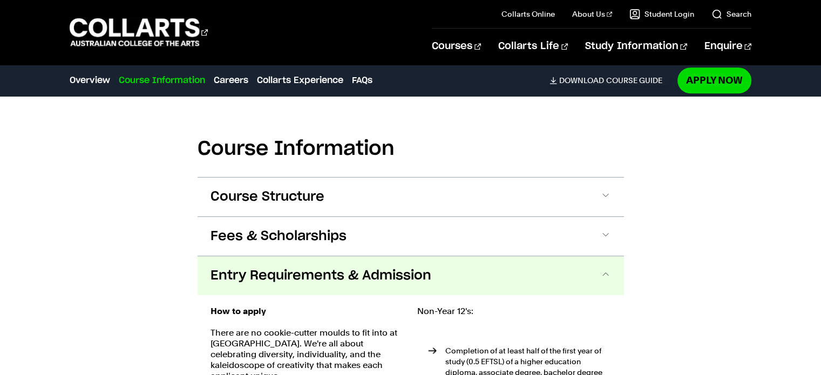
click at [372, 285] on button "Entry Requirements & Admission" at bounding box center [411, 276] width 427 height 39
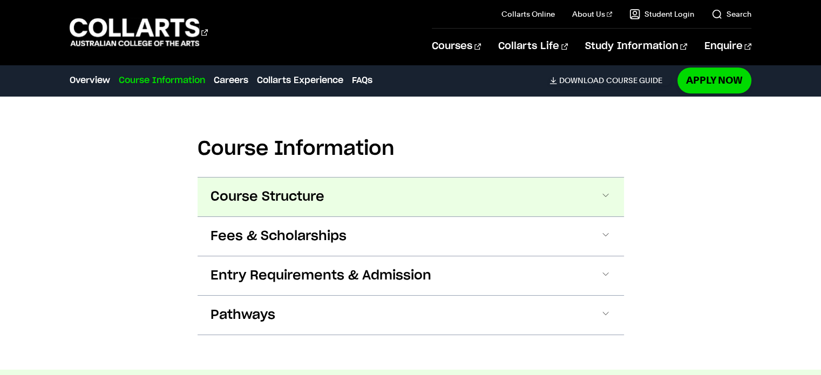
click at [416, 192] on button "Course Structure" at bounding box center [411, 197] width 427 height 39
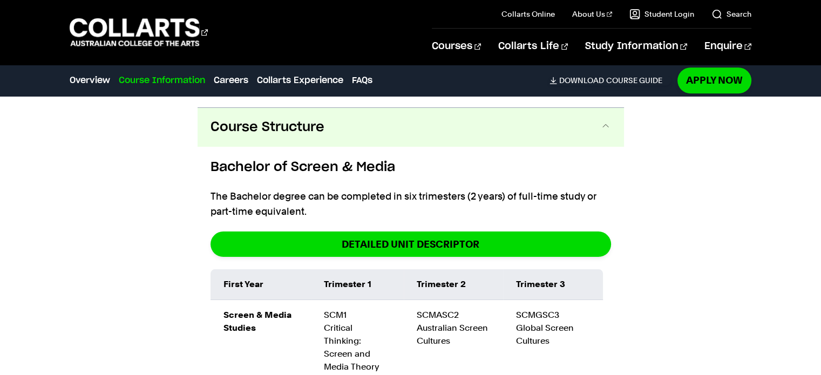
scroll to position [1104, 0]
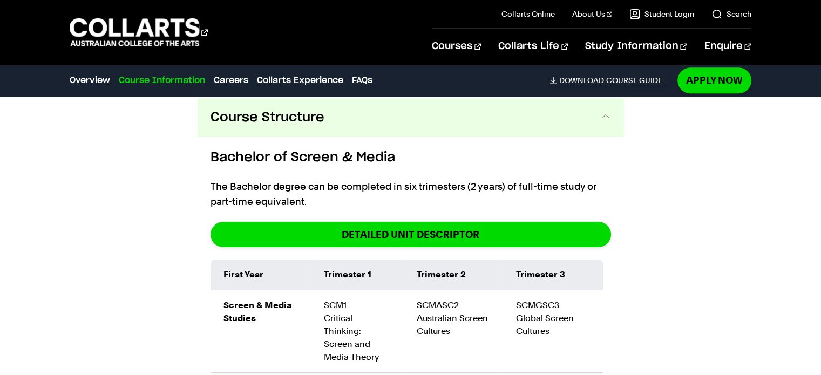
click at [385, 128] on button "Course Structure" at bounding box center [411, 117] width 427 height 39
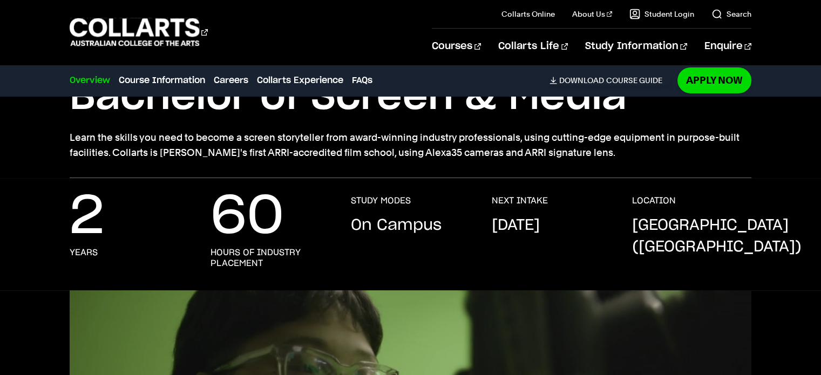
scroll to position [0, 0]
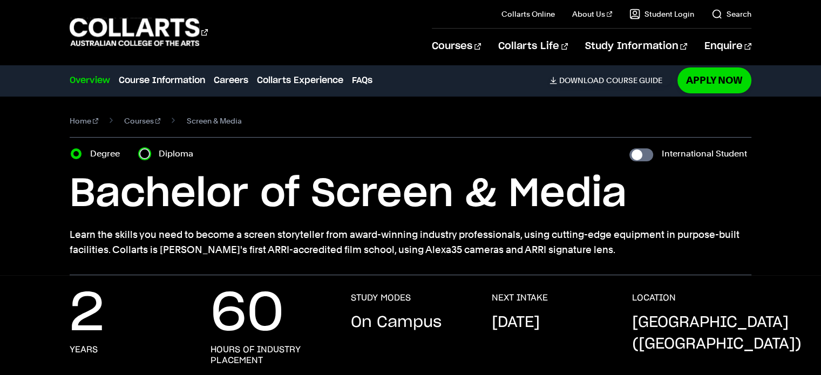
click at [141, 153] on input "Diploma" at bounding box center [144, 154] width 11 height 11
radio input "true"
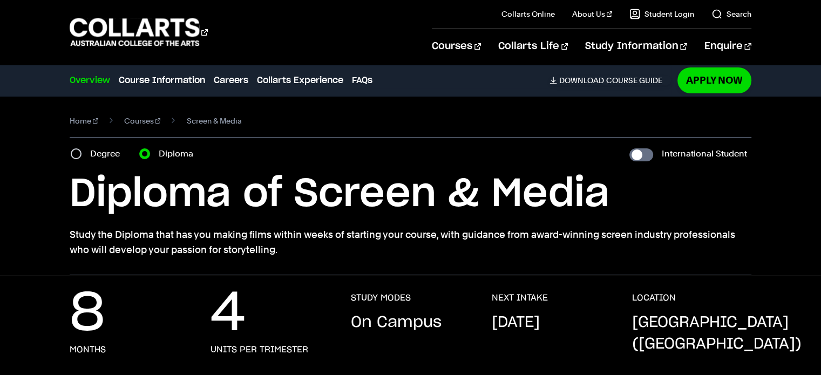
click at [83, 155] on div "Degree" at bounding box center [99, 153] width 56 height 15
click at [80, 158] on div "Degree" at bounding box center [99, 153] width 56 height 15
click at [87, 157] on div "Degree" at bounding box center [99, 153] width 56 height 15
click at [84, 155] on div "Degree" at bounding box center [99, 153] width 56 height 15
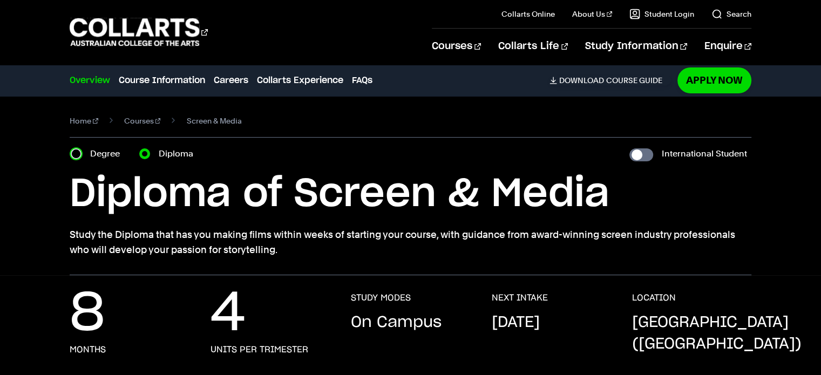
click at [80, 153] on input "Degree" at bounding box center [76, 154] width 11 height 11
radio input "true"
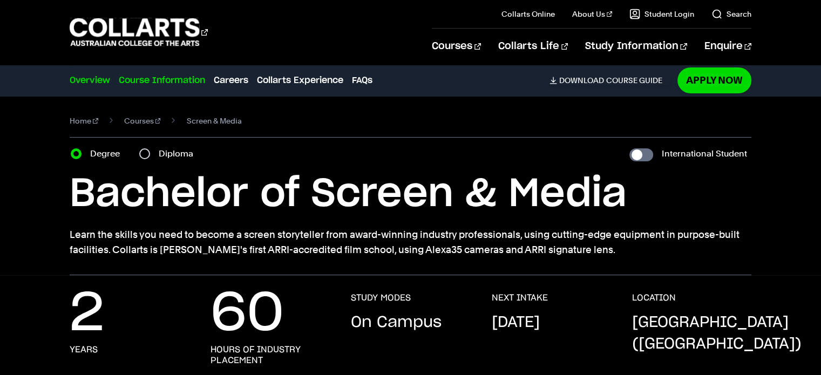
click at [153, 80] on link "Course Information" at bounding box center [162, 80] width 86 height 13
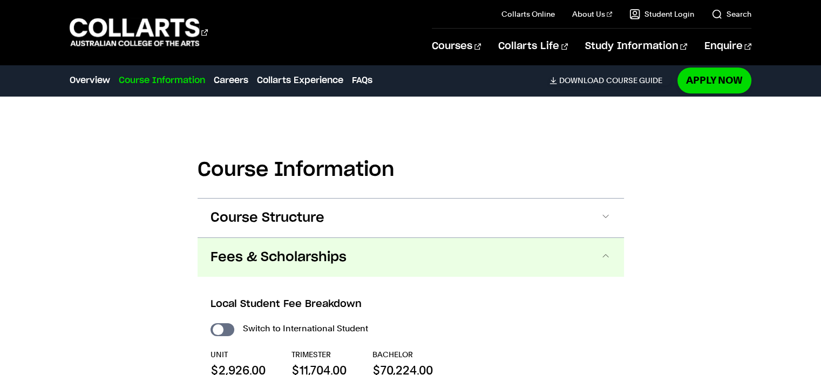
scroll to position [1015, 0]
